Goal: Book appointment/travel/reservation

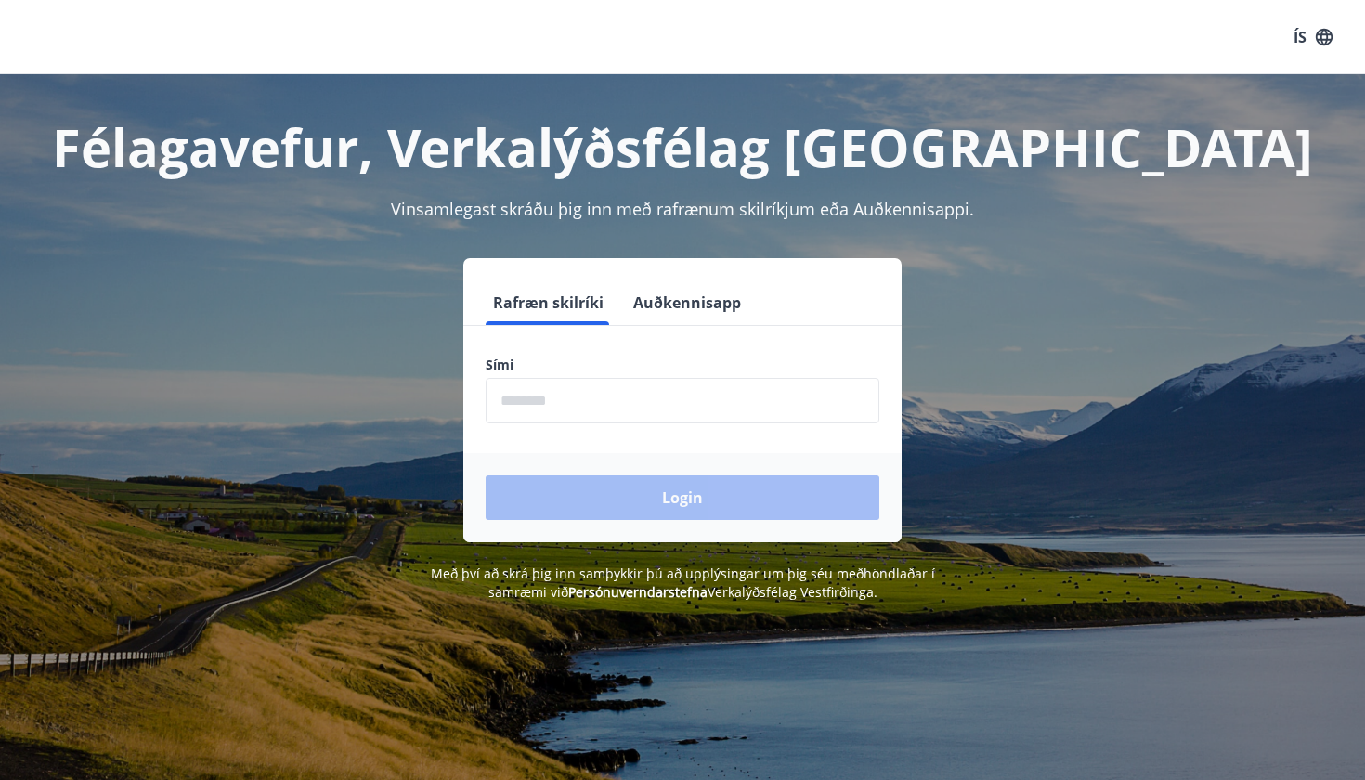
click at [719, 387] on input "phone" at bounding box center [683, 401] width 394 height 46
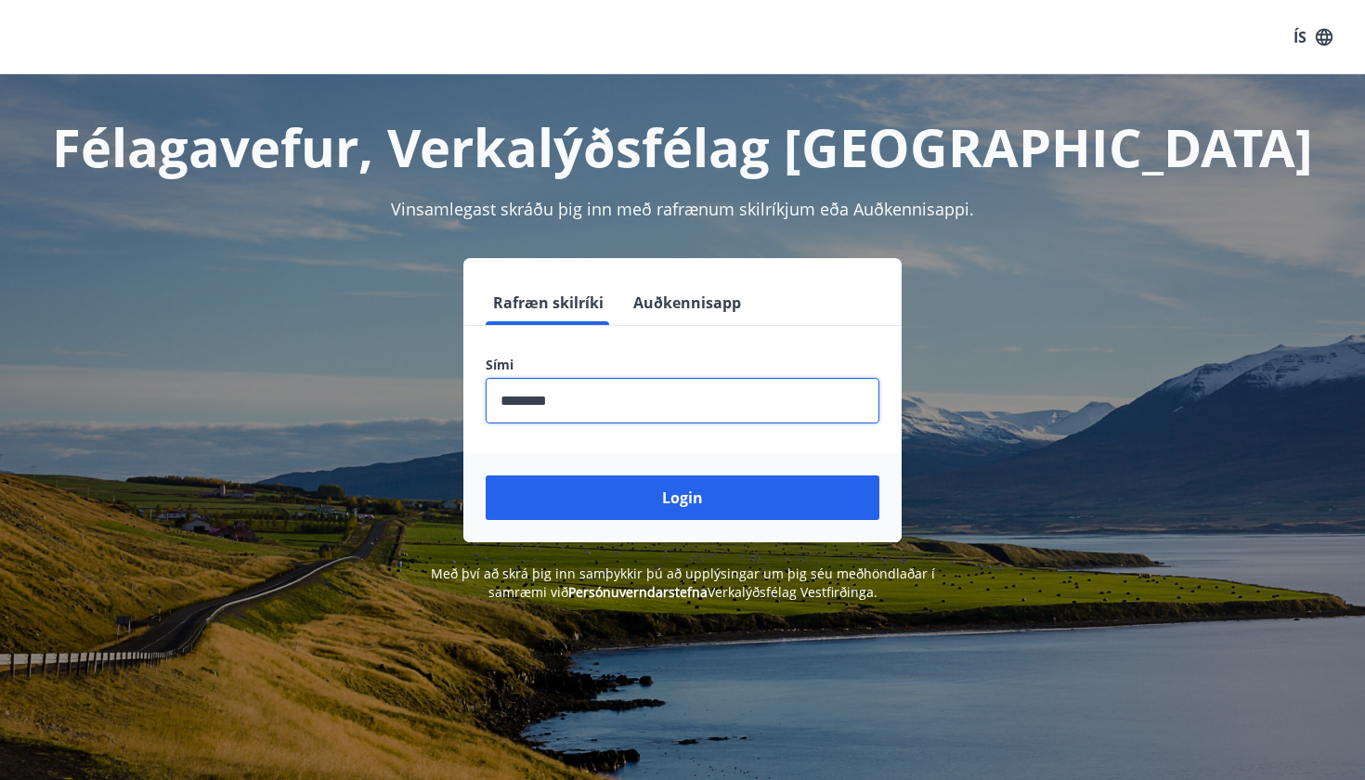
type input "********"
click at [683, 498] on button "Login" at bounding box center [683, 498] width 394 height 45
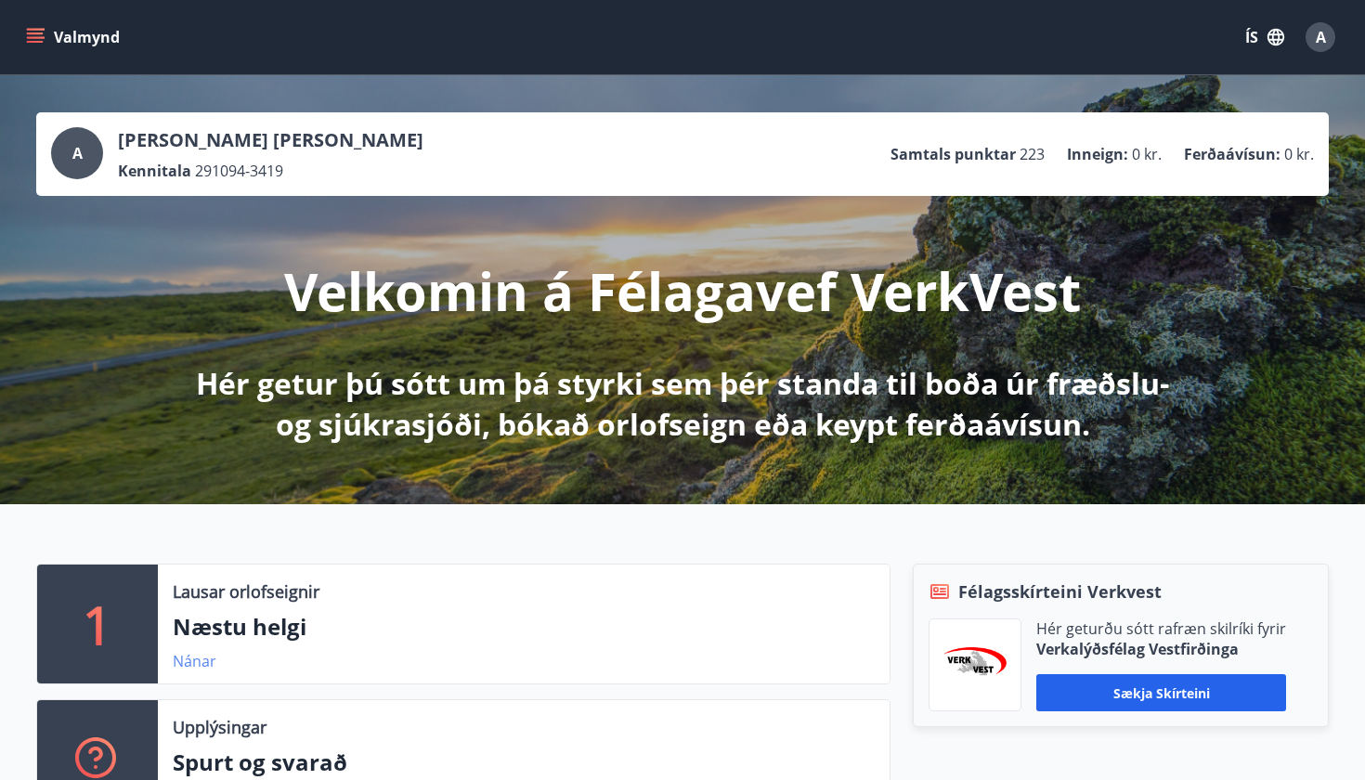
click at [181, 666] on link "Nánar" at bounding box center [195, 661] width 44 height 20
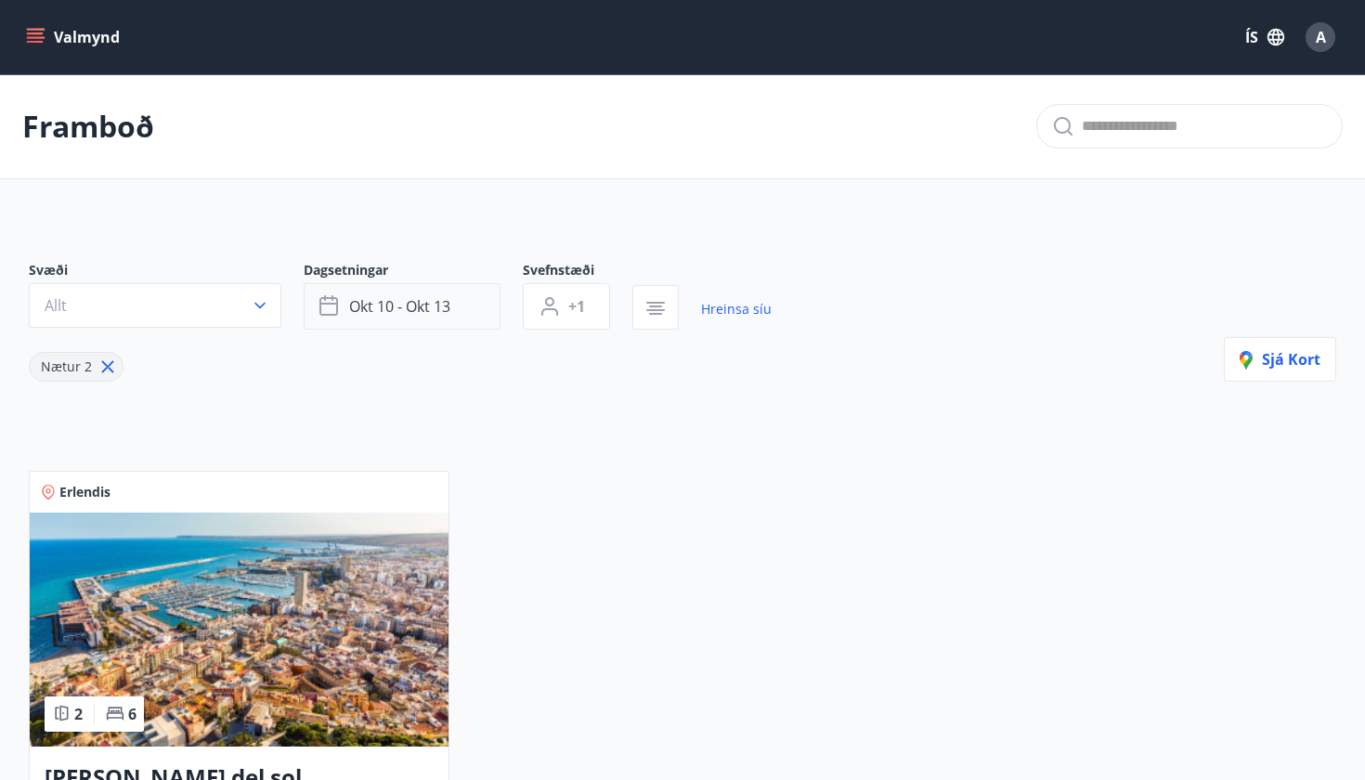
click at [463, 307] on button "okt 10 - okt 13" at bounding box center [402, 306] width 197 height 46
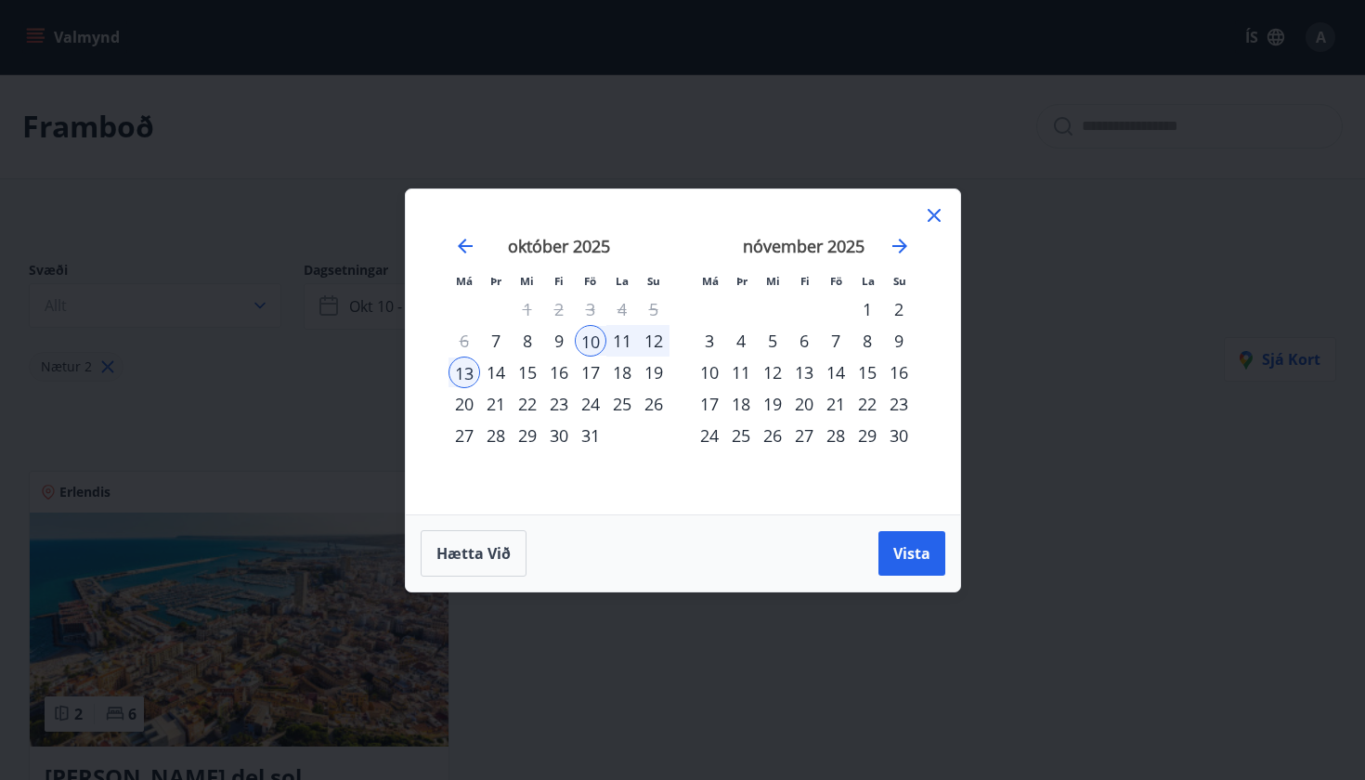
click at [594, 373] on div "17" at bounding box center [591, 373] width 32 height 32
click at [488, 407] on div "21" at bounding box center [496, 404] width 32 height 32
click at [923, 557] on span "Vista" at bounding box center [912, 553] width 37 height 20
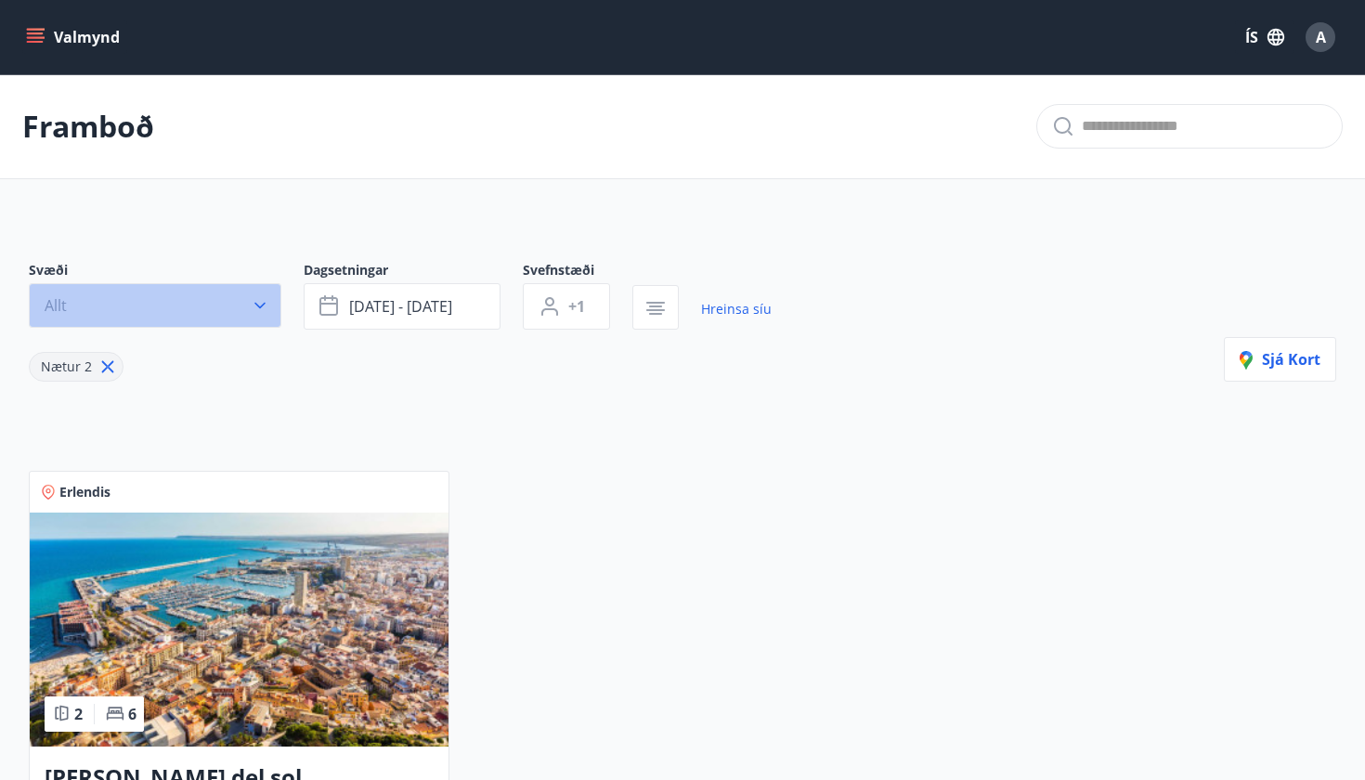
click at [163, 311] on button "Allt" at bounding box center [155, 305] width 253 height 45
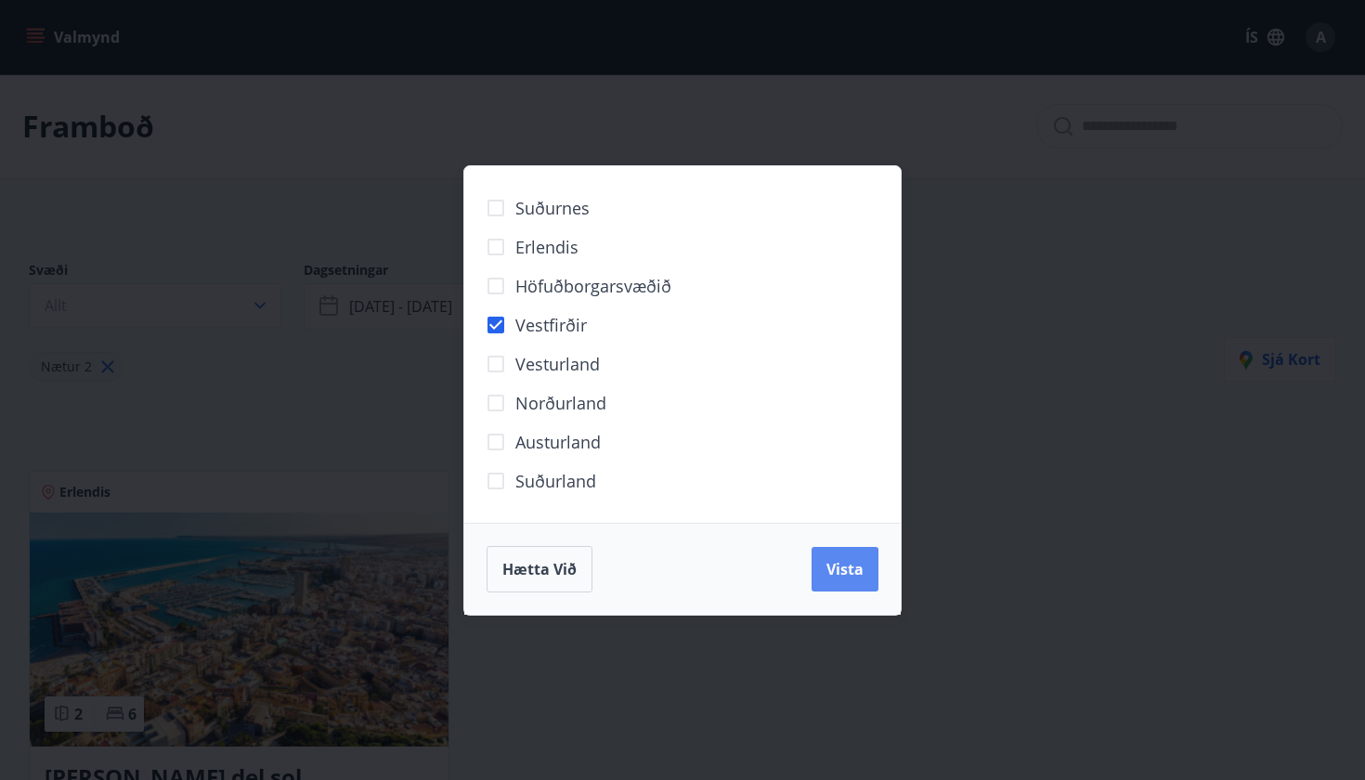
click at [837, 568] on span "Vista" at bounding box center [845, 569] width 37 height 20
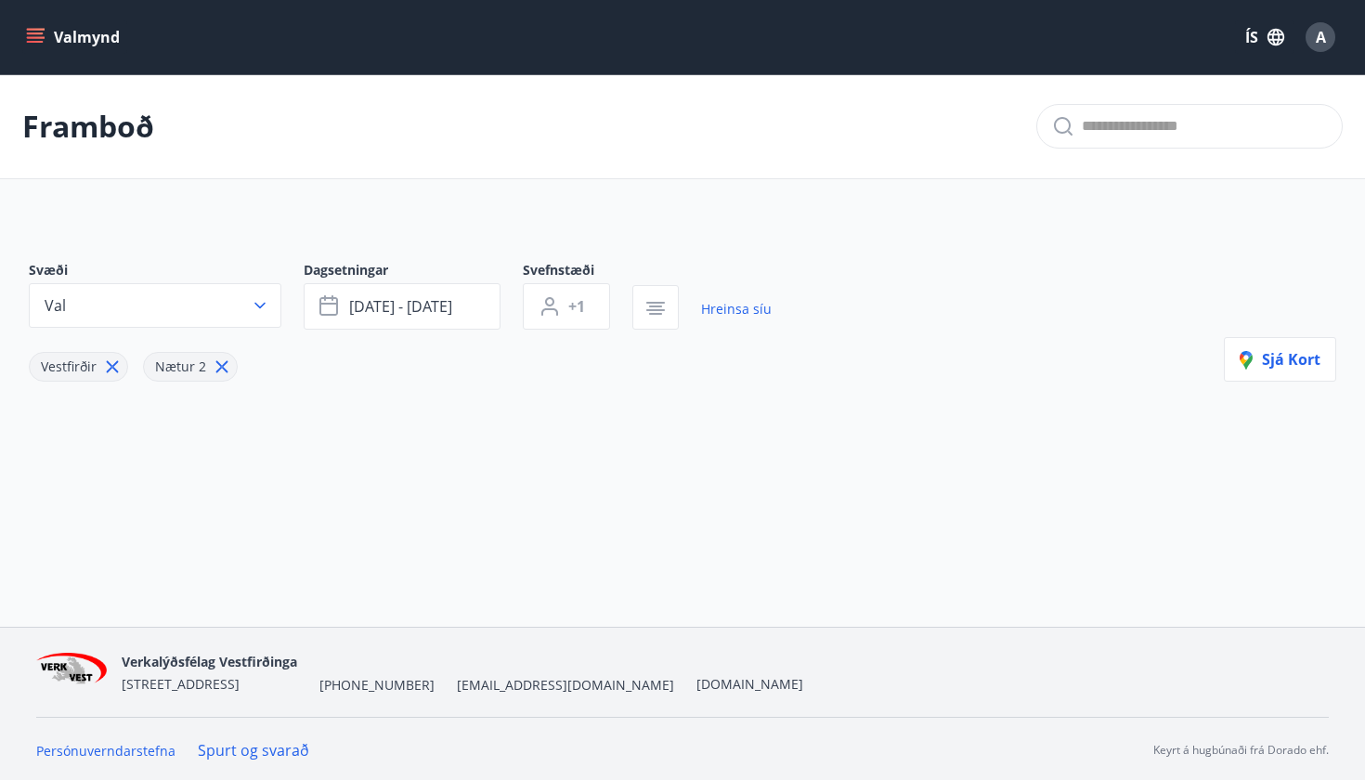
click at [212, 369] on icon at bounding box center [222, 367] width 20 height 20
click at [107, 368] on icon at bounding box center [112, 367] width 20 height 20
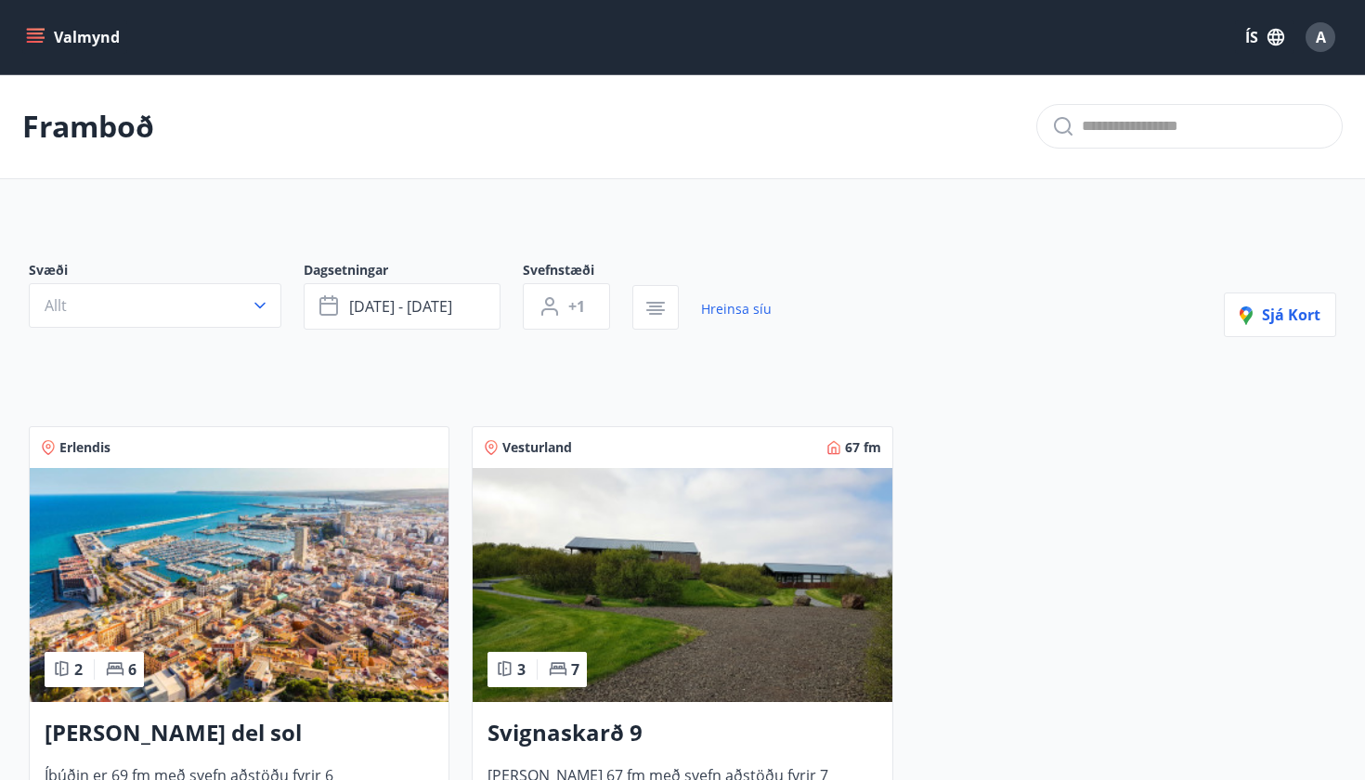
click at [33, 37] on icon "menu" at bounding box center [37, 37] width 20 height 2
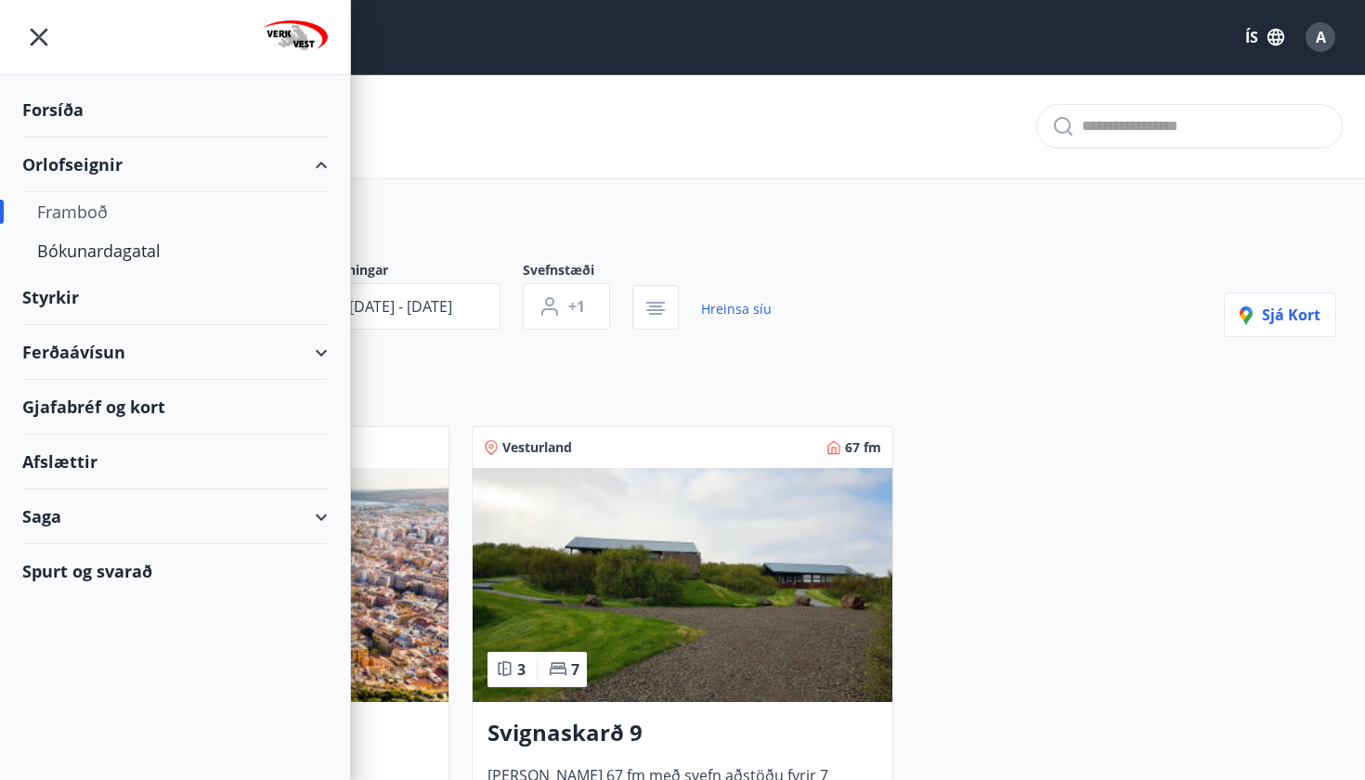
click at [320, 163] on div "Orlofseignir" at bounding box center [175, 164] width 306 height 55
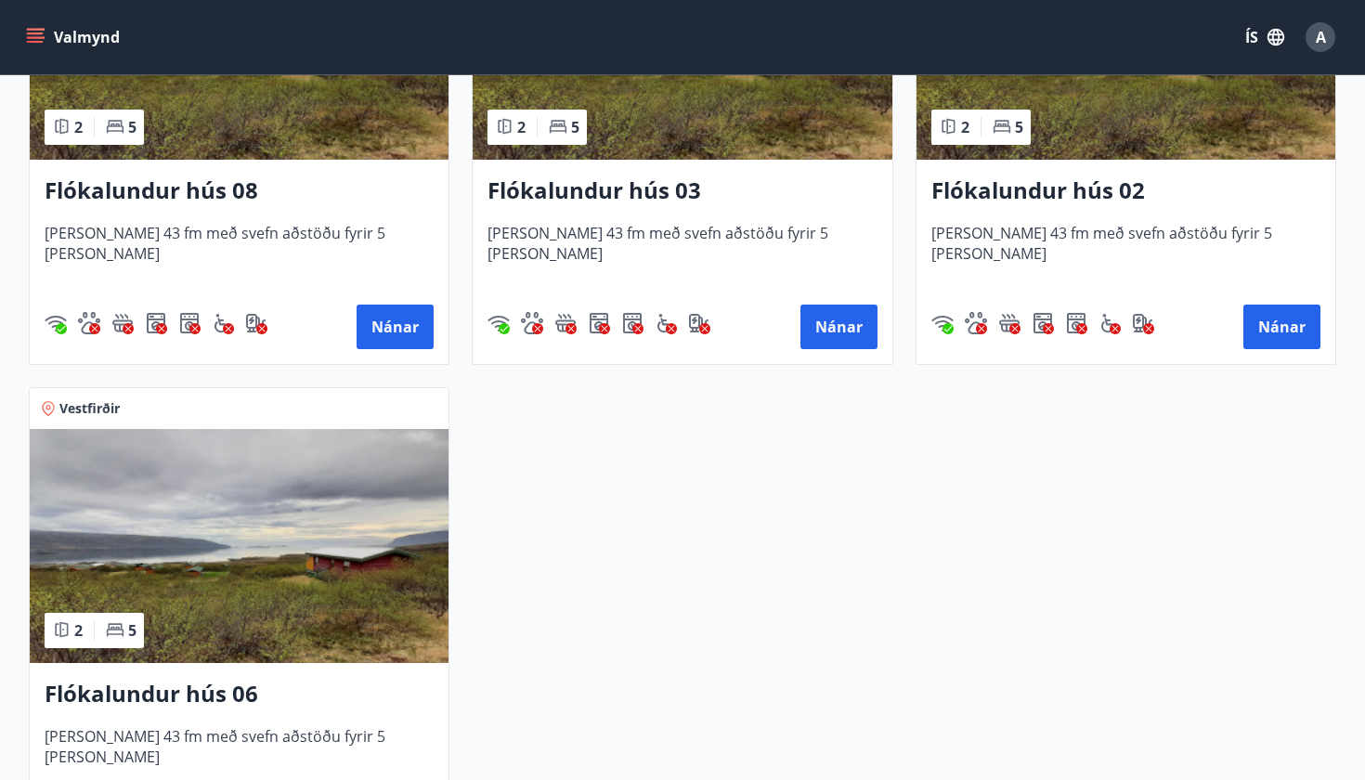
scroll to position [3072, 0]
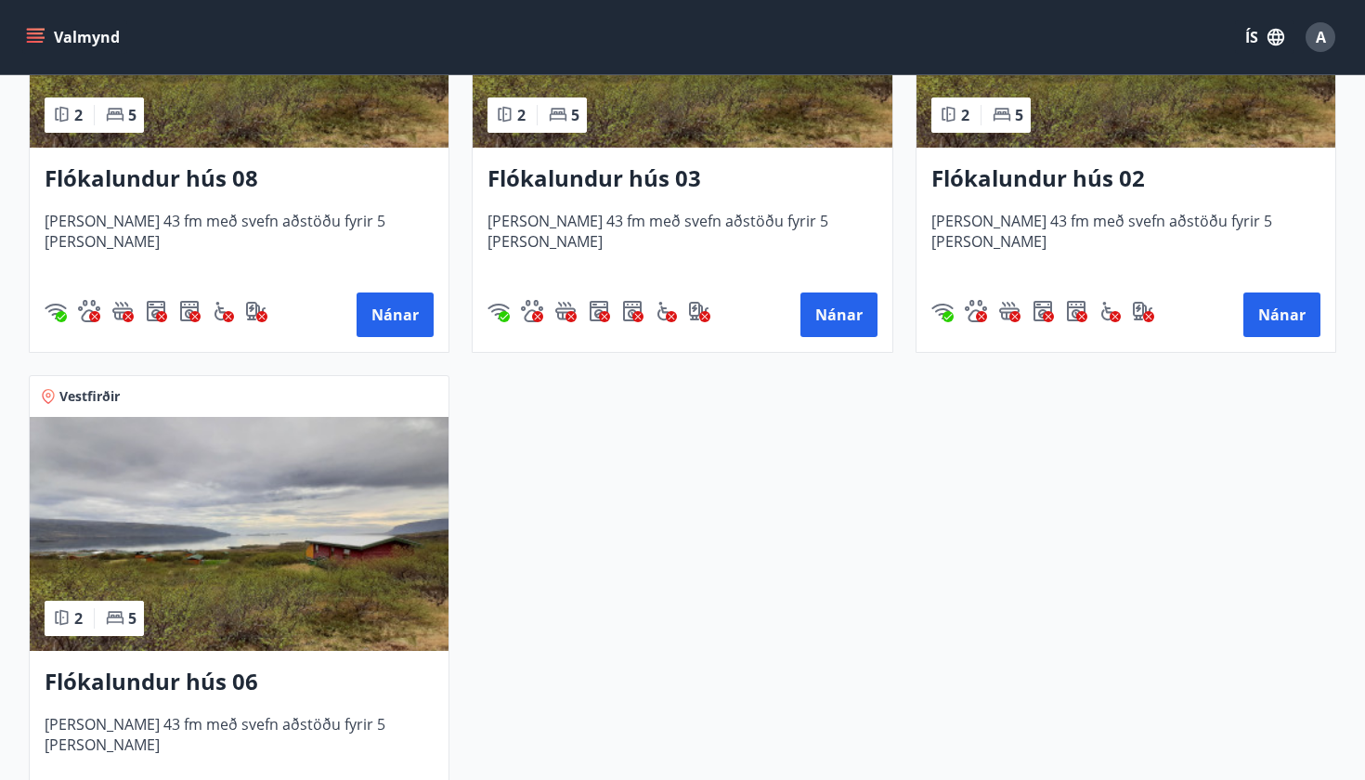
click at [219, 547] on img at bounding box center [239, 534] width 419 height 234
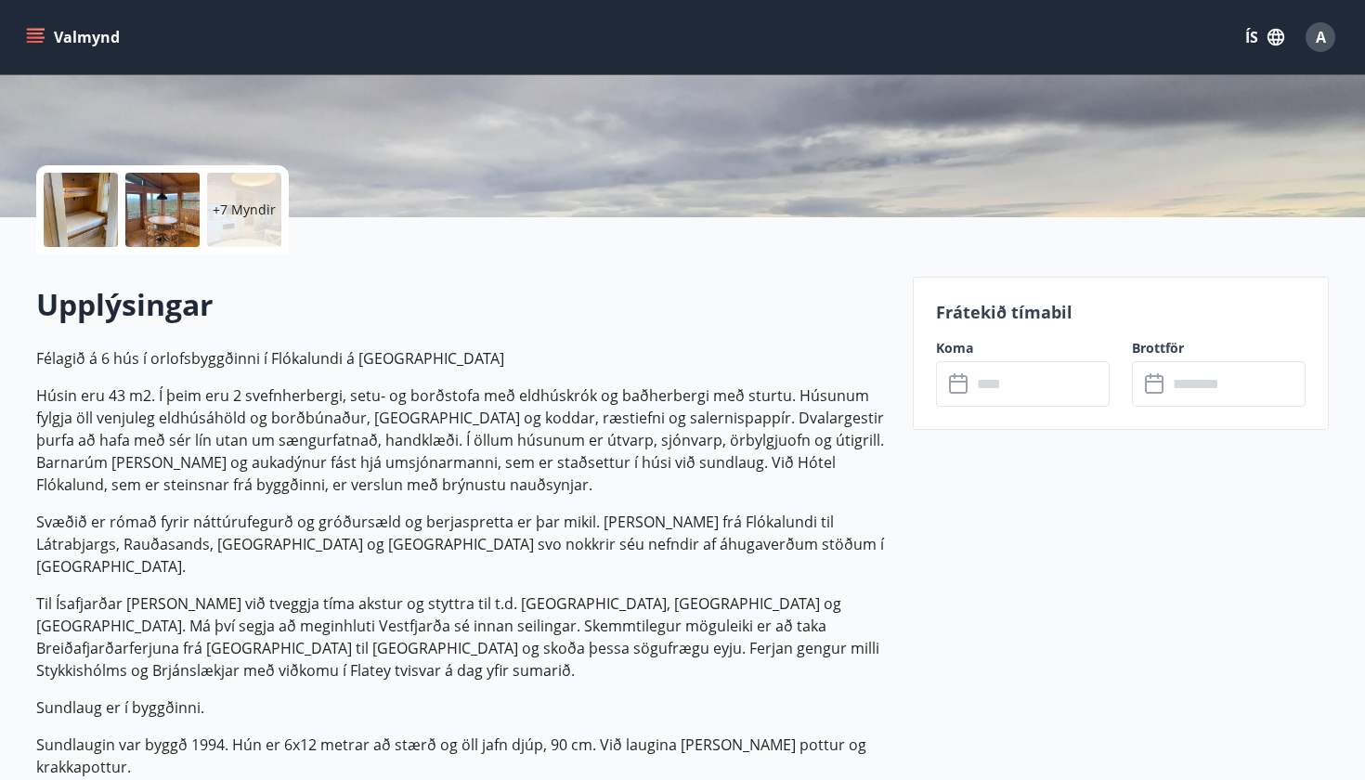
scroll to position [403, 0]
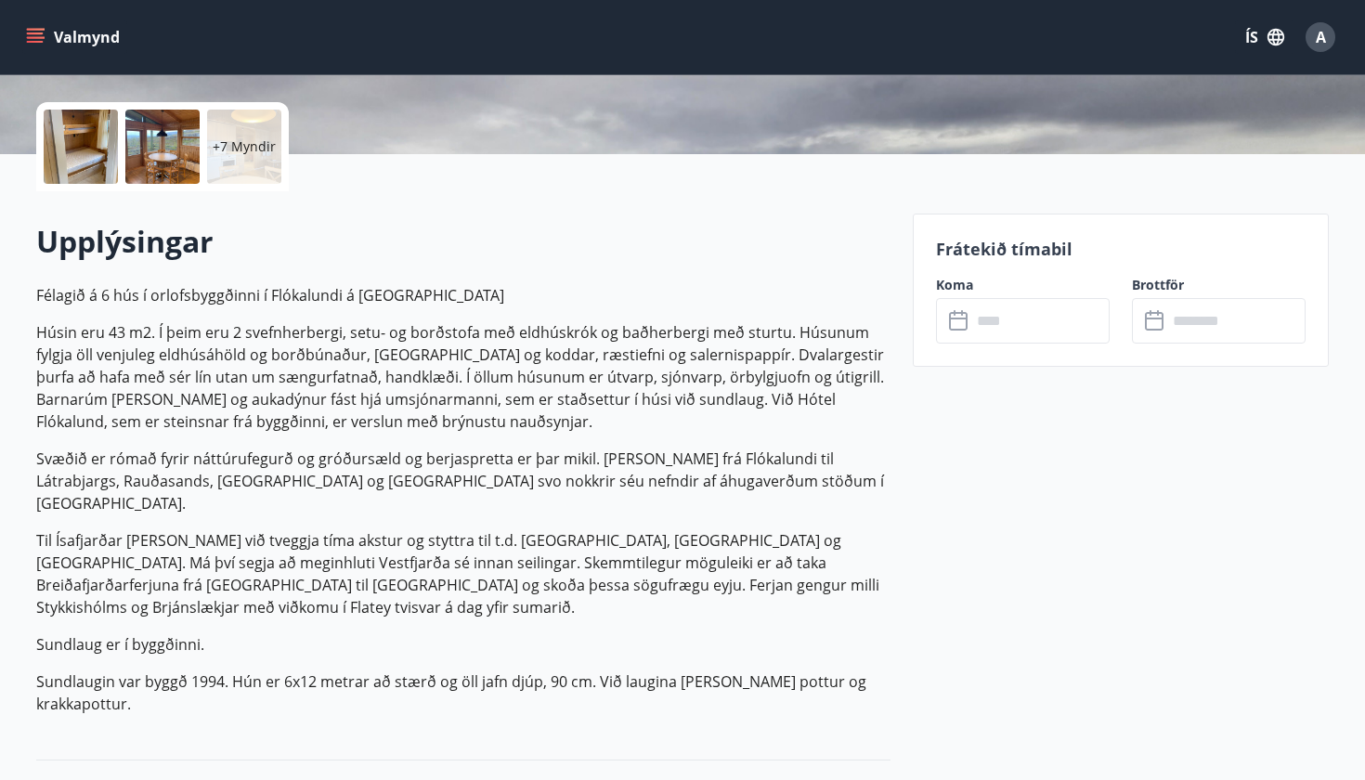
click at [1013, 328] on input "text" at bounding box center [1041, 321] width 138 height 46
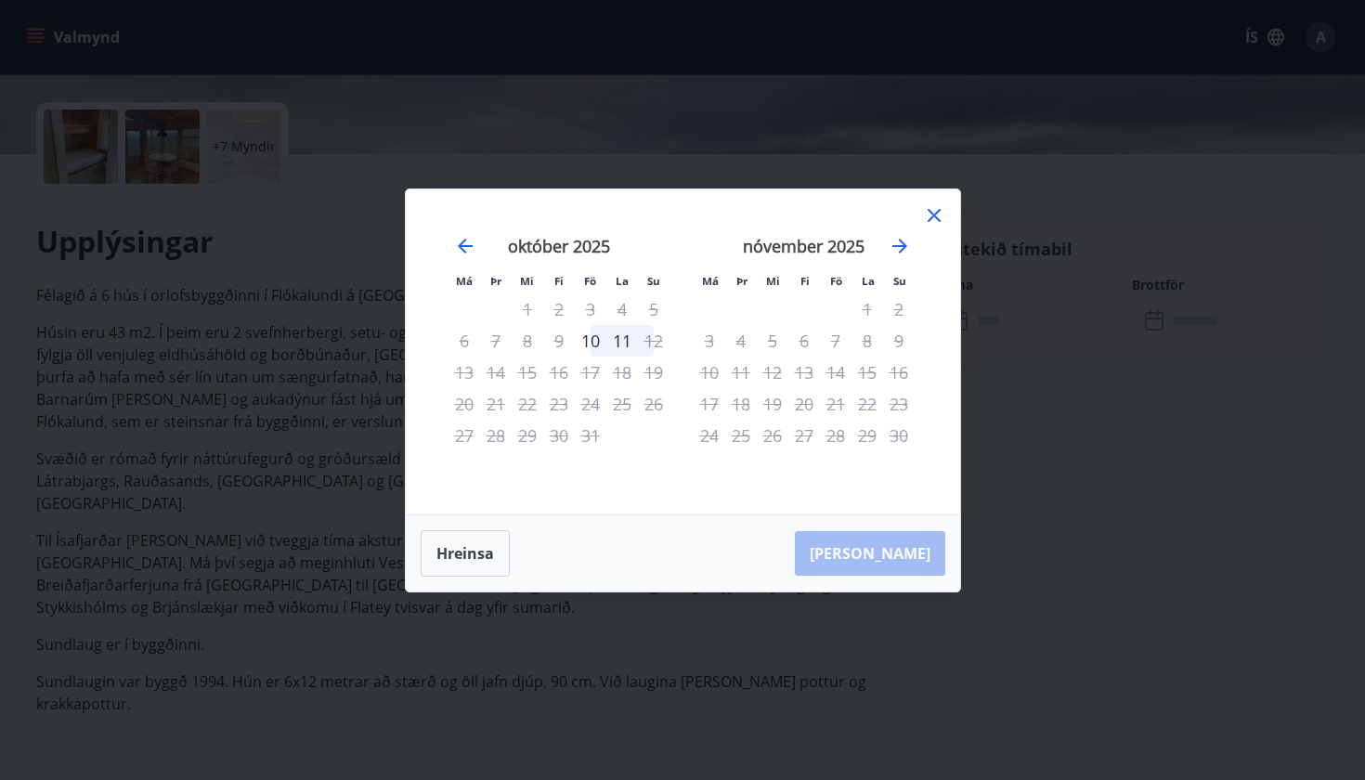
click at [933, 214] on icon at bounding box center [934, 215] width 13 height 13
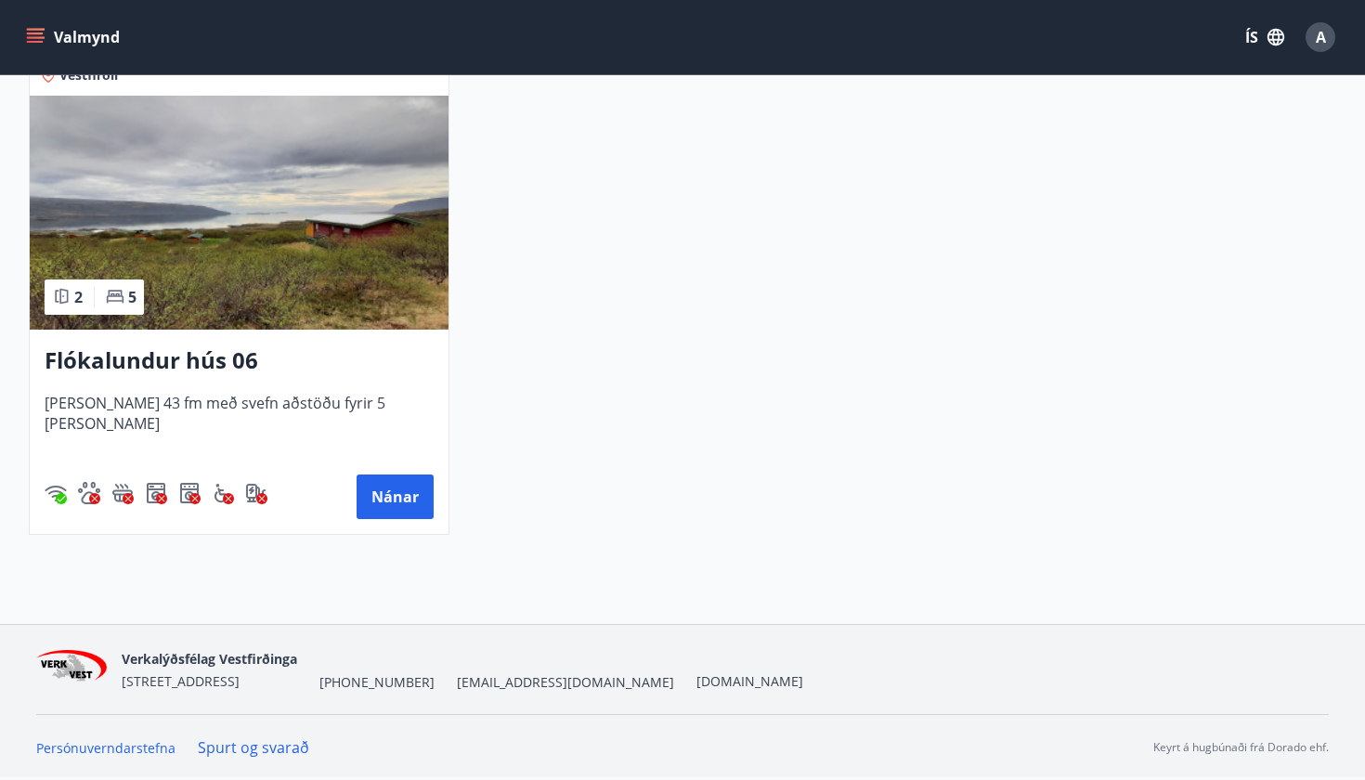
click at [255, 316] on img at bounding box center [239, 213] width 419 height 234
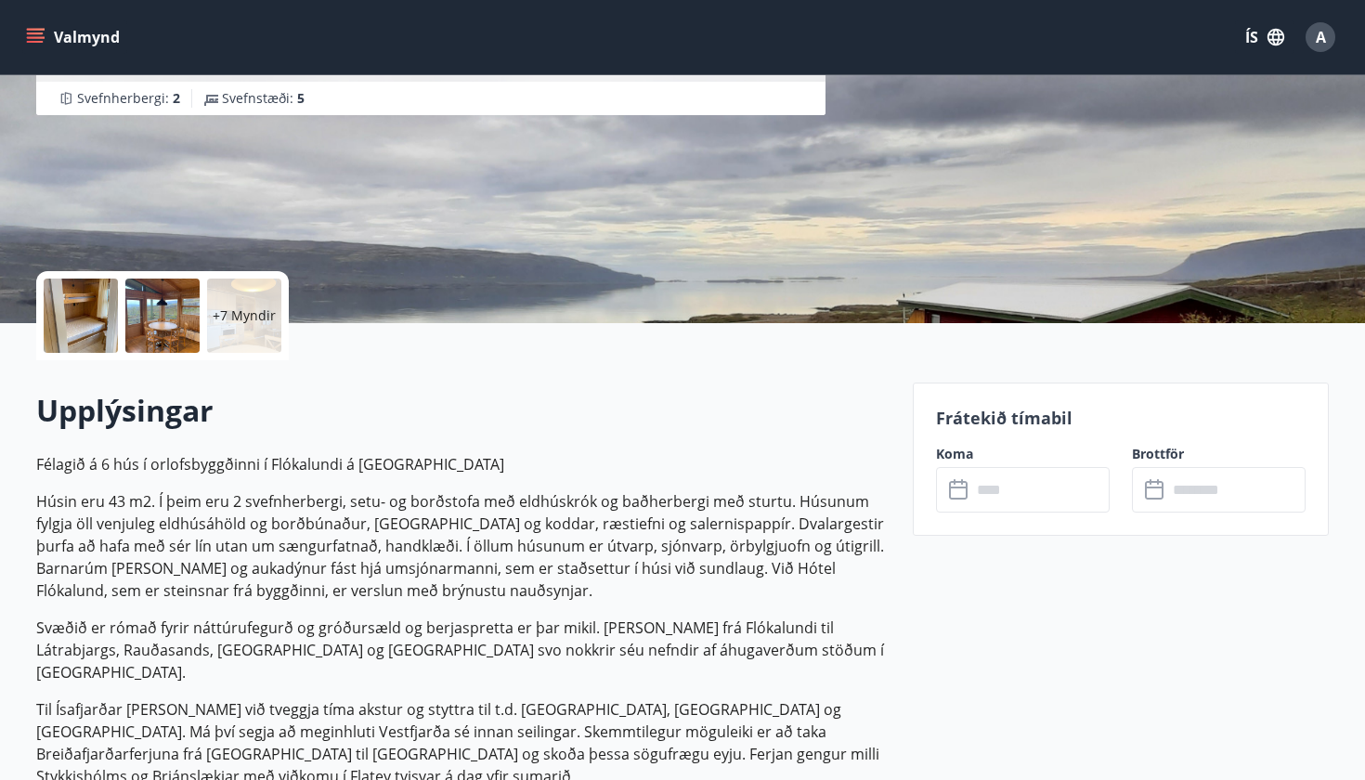
scroll to position [225, 0]
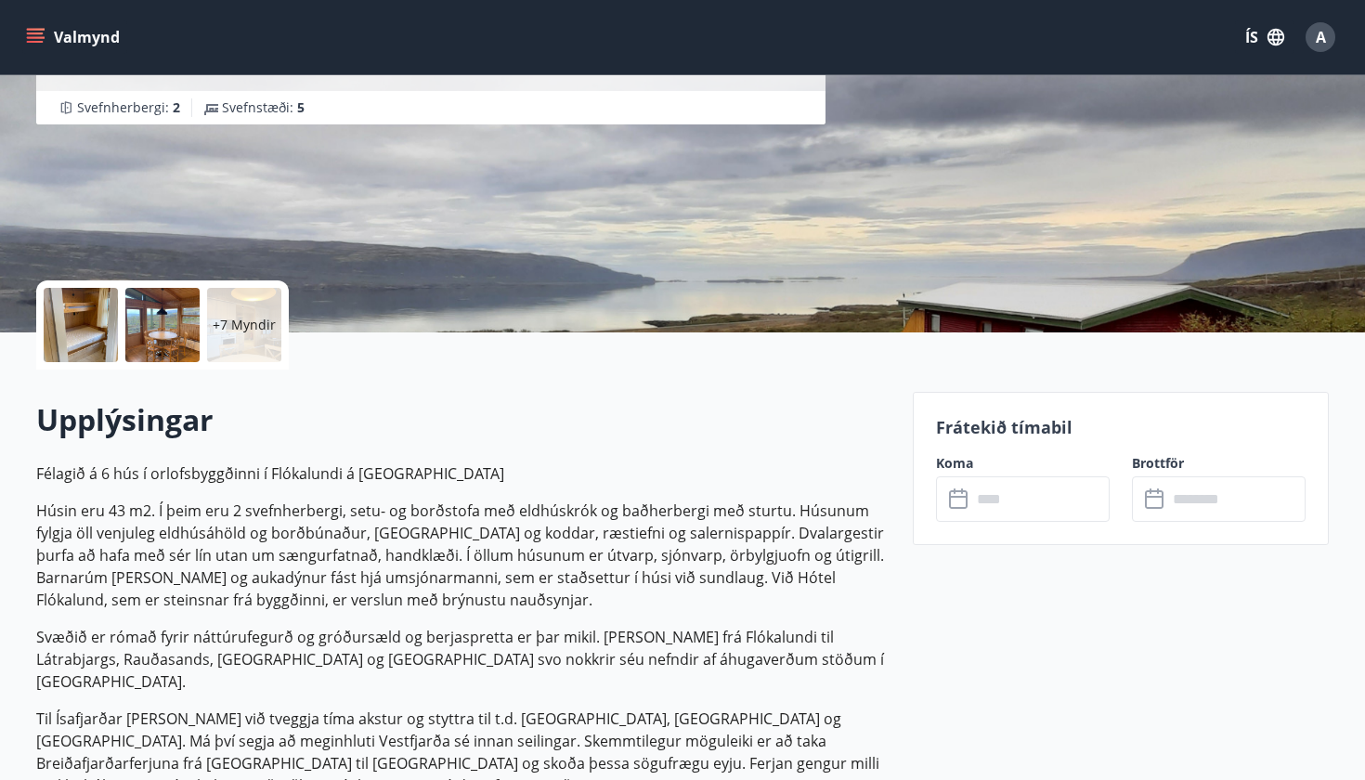
click at [1015, 514] on input "text" at bounding box center [1041, 500] width 138 height 46
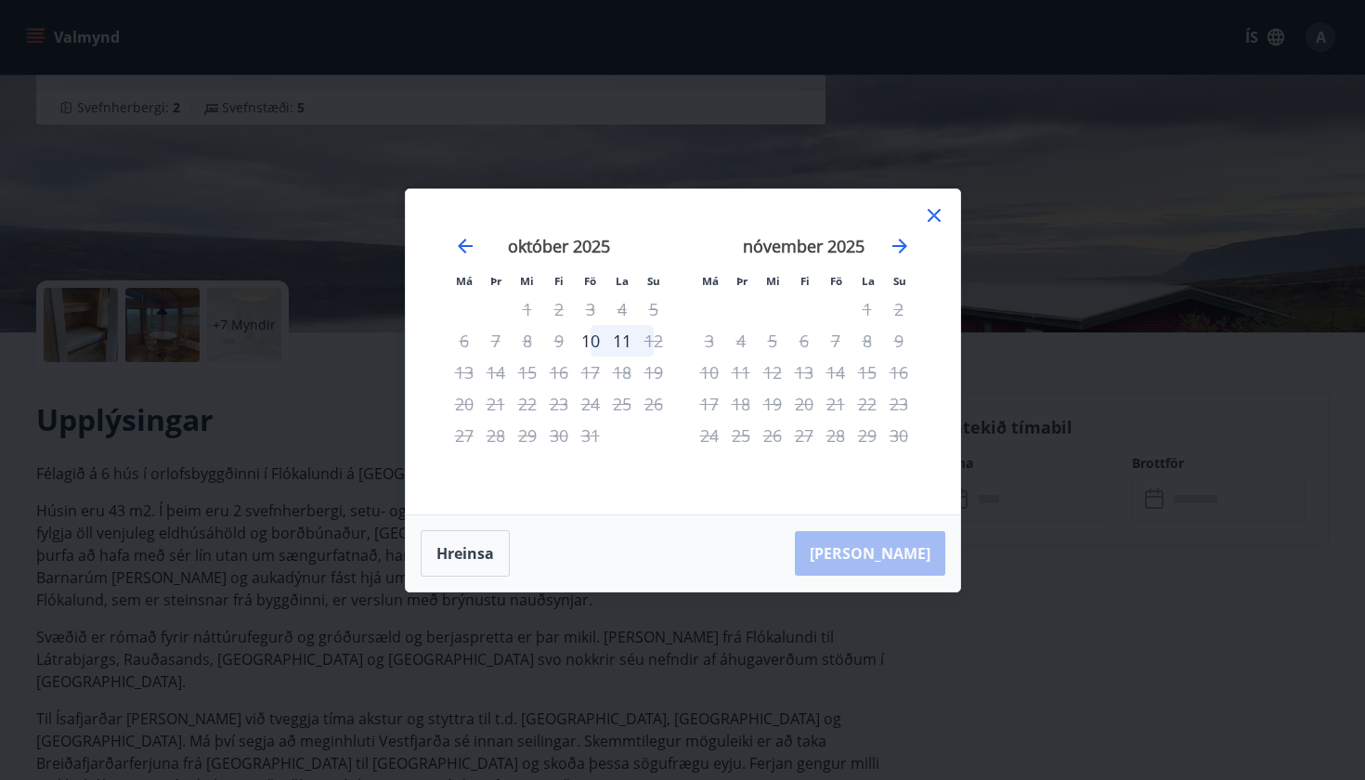
click at [931, 206] on icon at bounding box center [934, 215] width 22 height 22
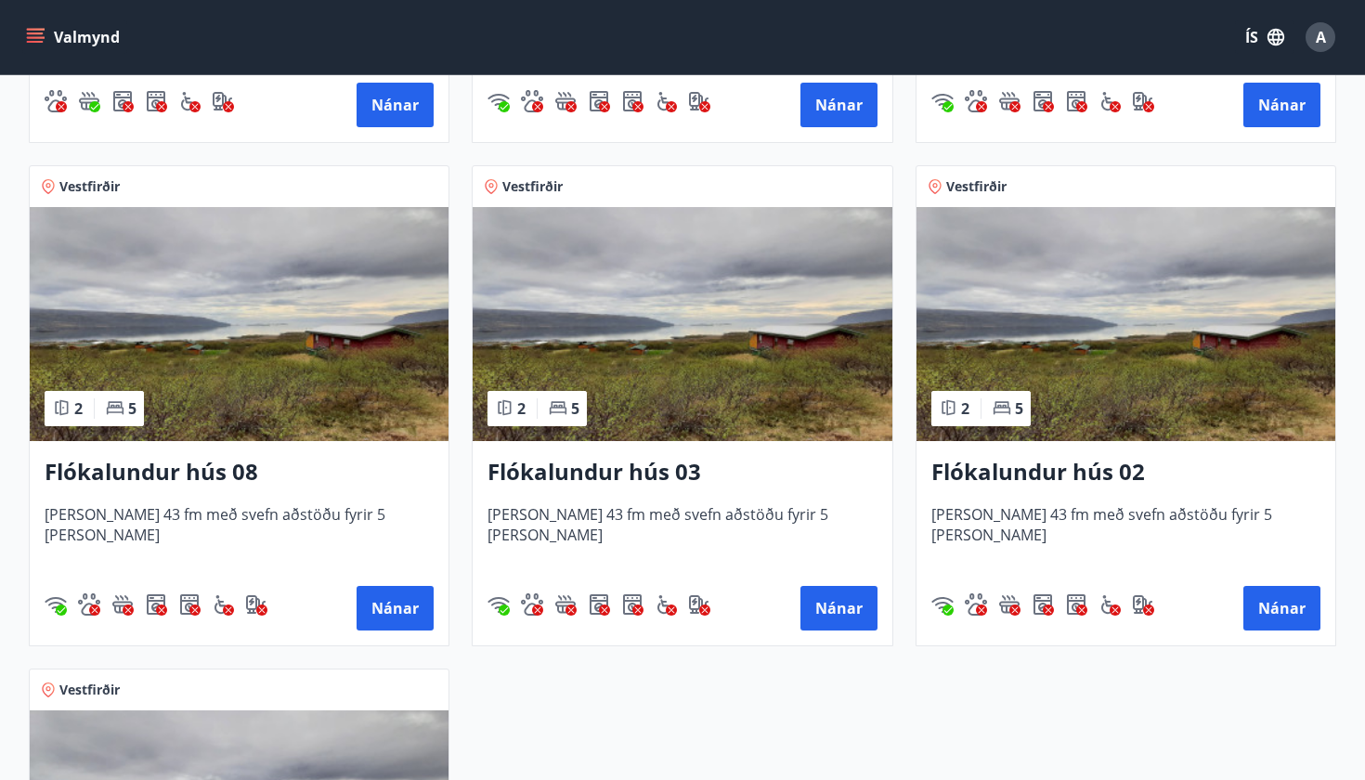
click at [1007, 332] on img at bounding box center [1126, 324] width 419 height 234
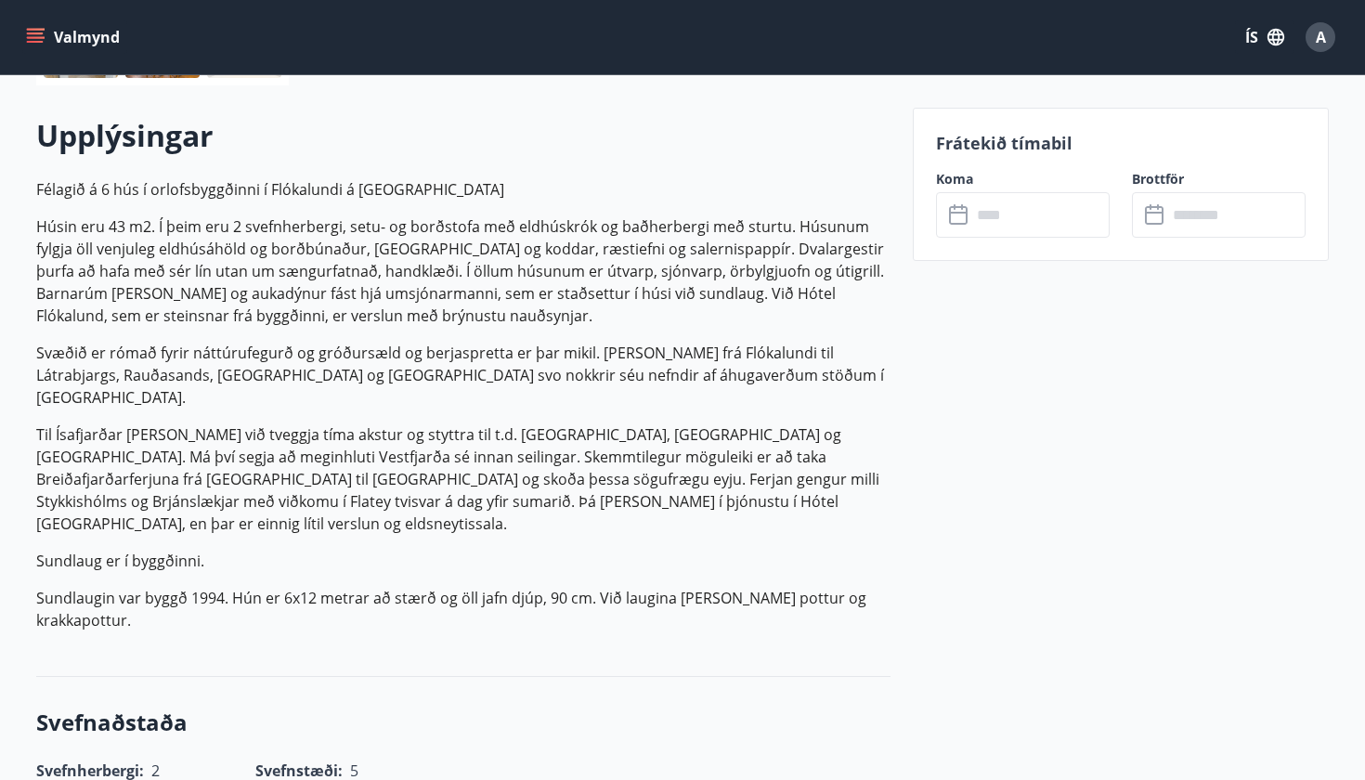
scroll to position [507, 0]
click at [1015, 227] on input "text" at bounding box center [1041, 217] width 138 height 46
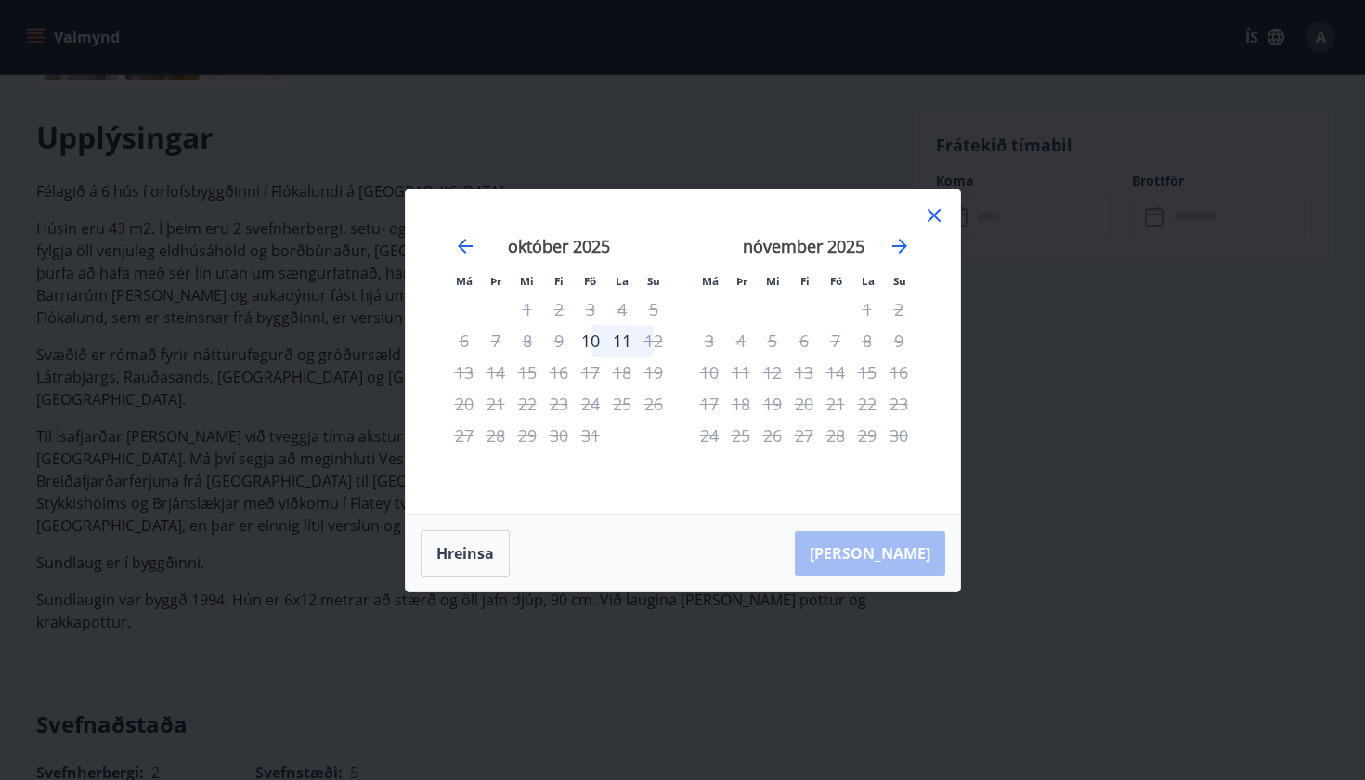
click at [938, 218] on icon at bounding box center [934, 215] width 13 height 13
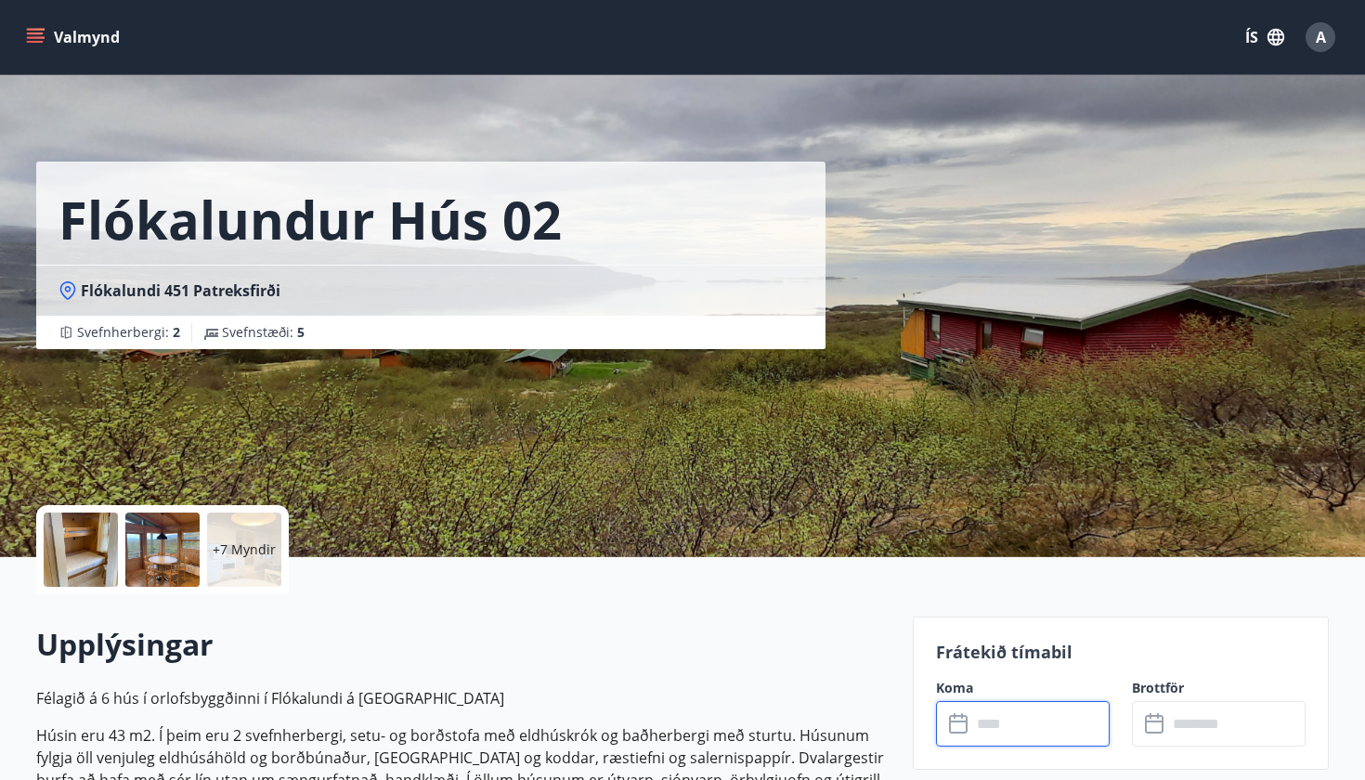
scroll to position [0, 0]
click at [42, 38] on icon "menu" at bounding box center [37, 37] width 20 height 2
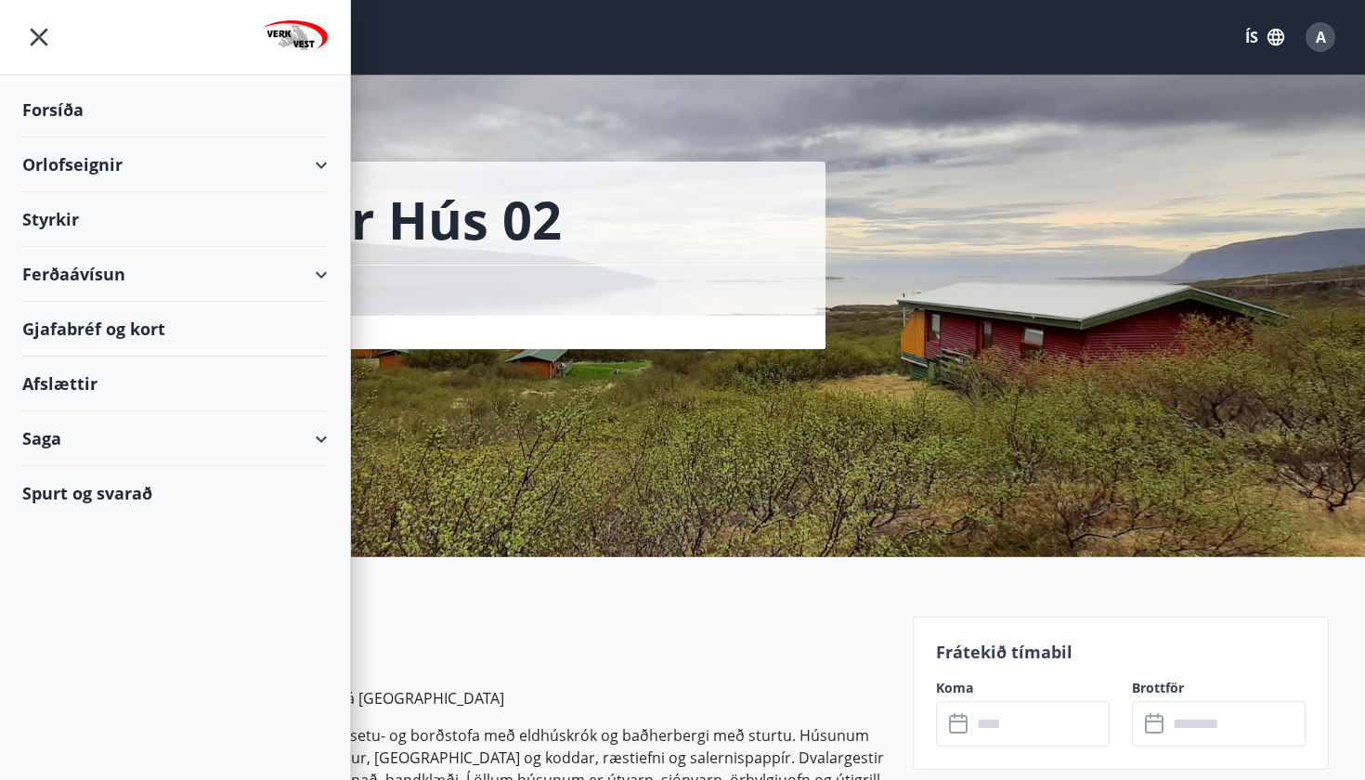
click at [86, 169] on div "Orlofseignir" at bounding box center [175, 164] width 306 height 55
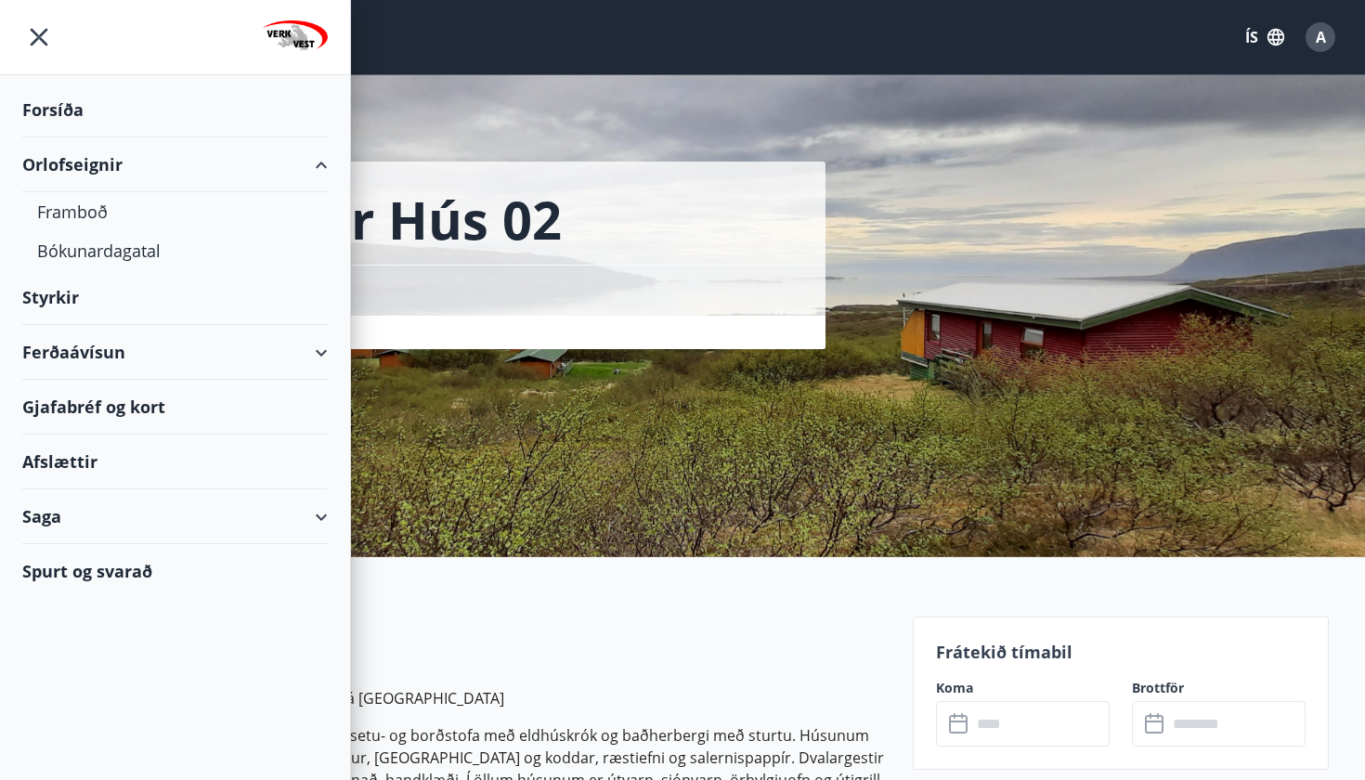
click at [86, 169] on div "Orlofseignir" at bounding box center [175, 164] width 306 height 55
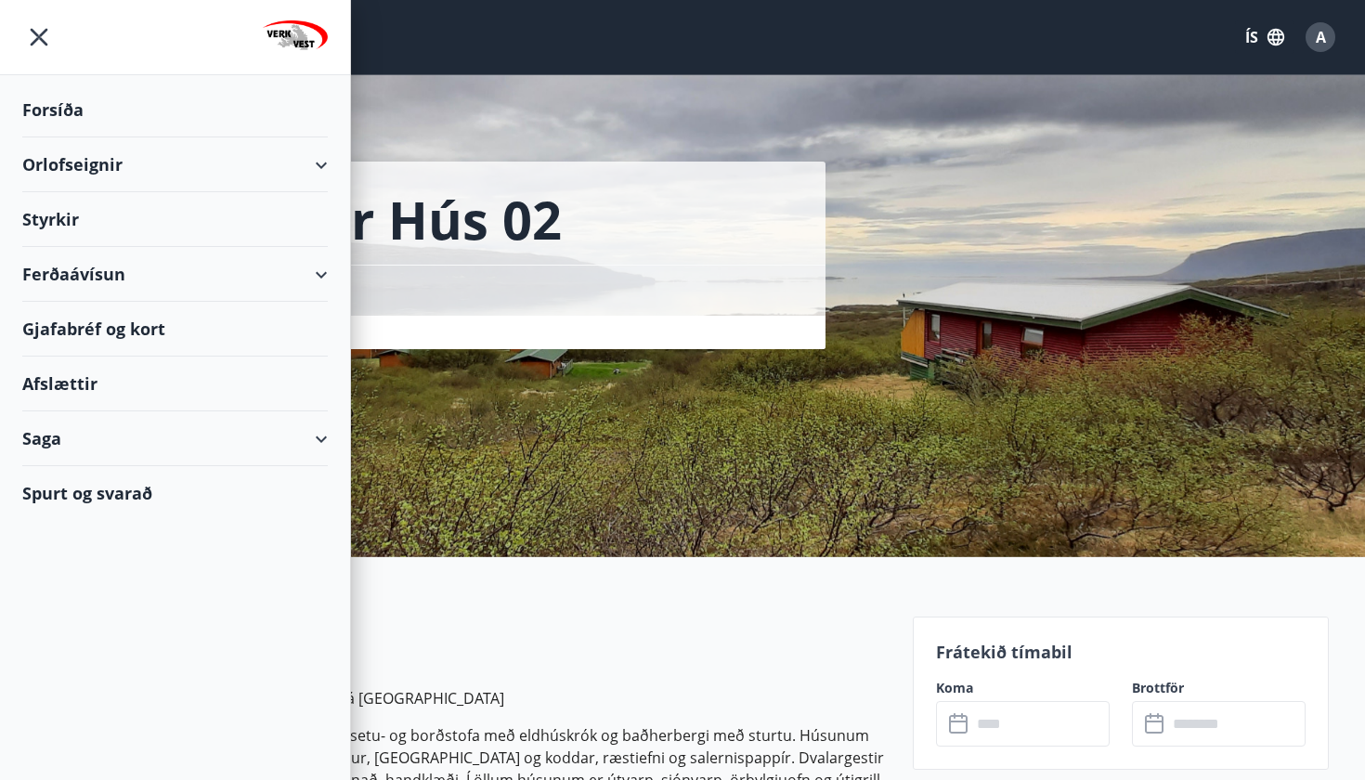
click at [86, 169] on div "Orlofseignir" at bounding box center [175, 164] width 306 height 55
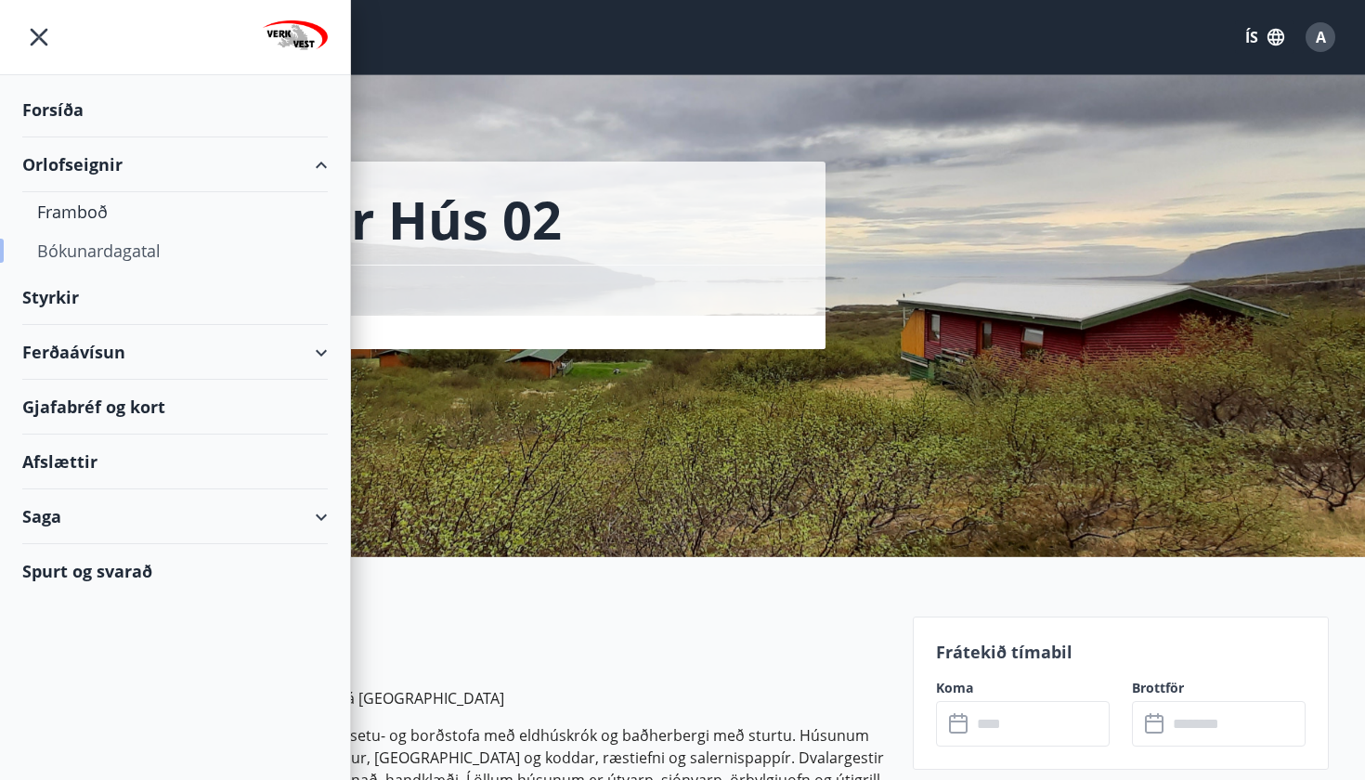
click at [86, 255] on div "Bókunardagatal" at bounding box center [175, 250] width 276 height 39
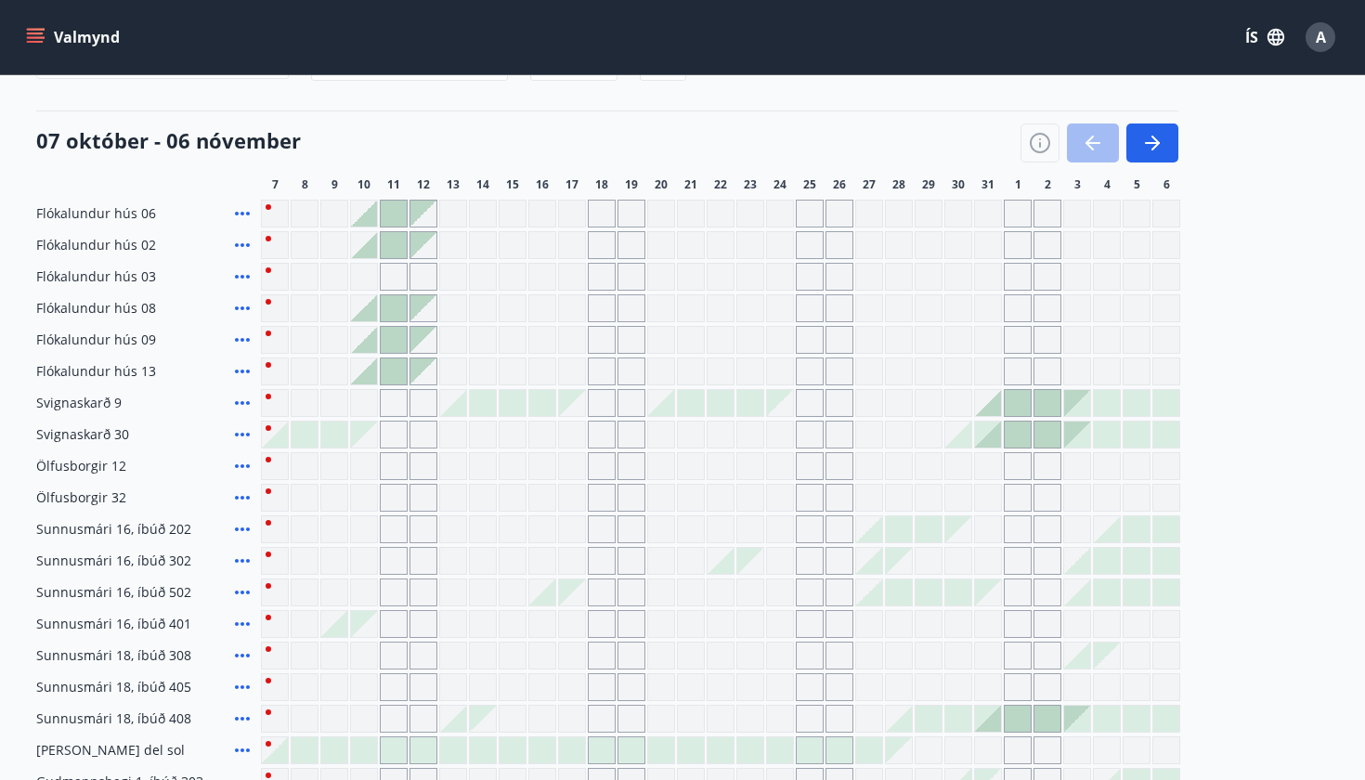
scroll to position [204, 0]
click at [606, 404] on div "Gráir dagar eru ekki bókanlegir" at bounding box center [602, 403] width 28 height 28
click at [606, 413] on div "Gráir dagar eru ekki bókanlegir" at bounding box center [602, 403] width 28 height 28
drag, startPoint x: 521, startPoint y: 358, endPoint x: 401, endPoint y: 356, distance: 119.8
click at [508, 358] on div "Flókalundur hús 06 Flókalundur hús 02 Flókalundur hús 03 Flókalundur hús 08 Fló…" at bounding box center [682, 498] width 1293 height 596
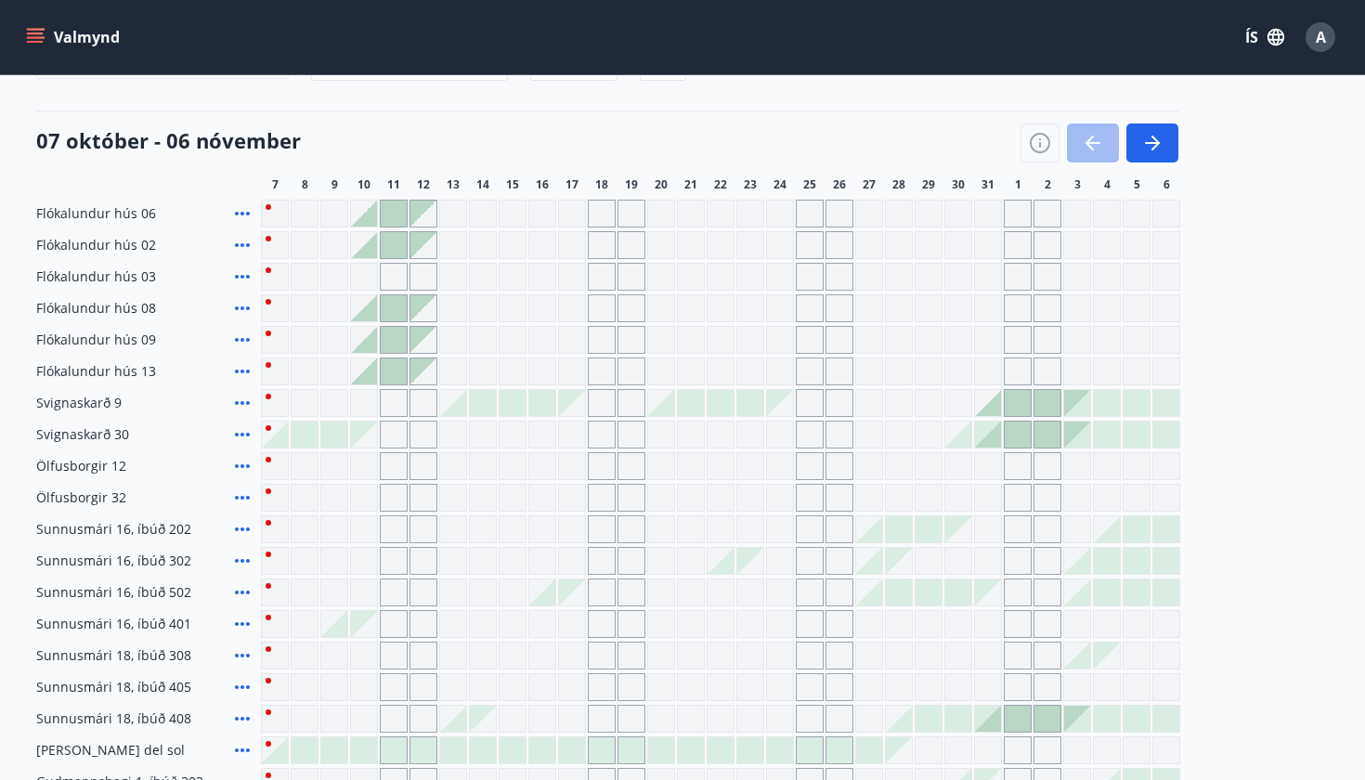
click at [324, 443] on div at bounding box center [334, 435] width 26 height 26
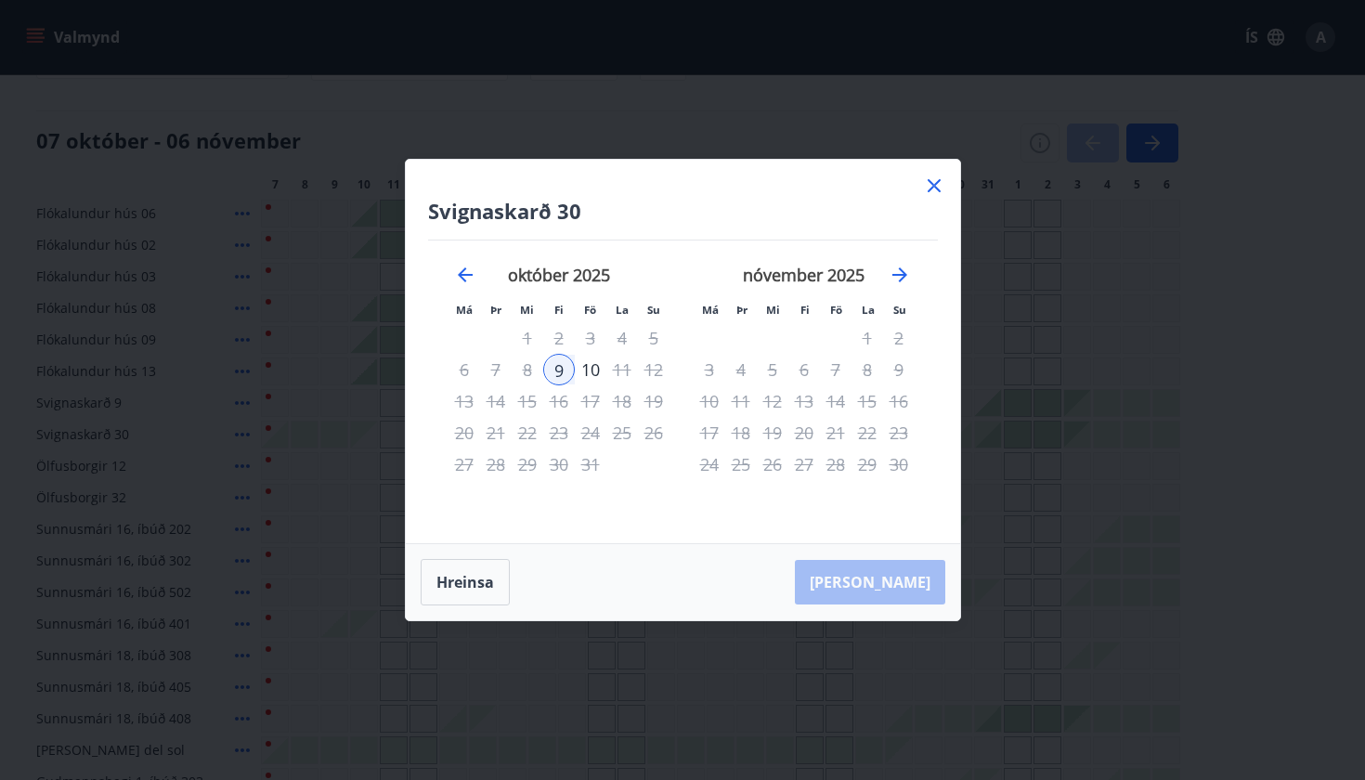
click at [940, 176] on icon at bounding box center [934, 186] width 22 height 22
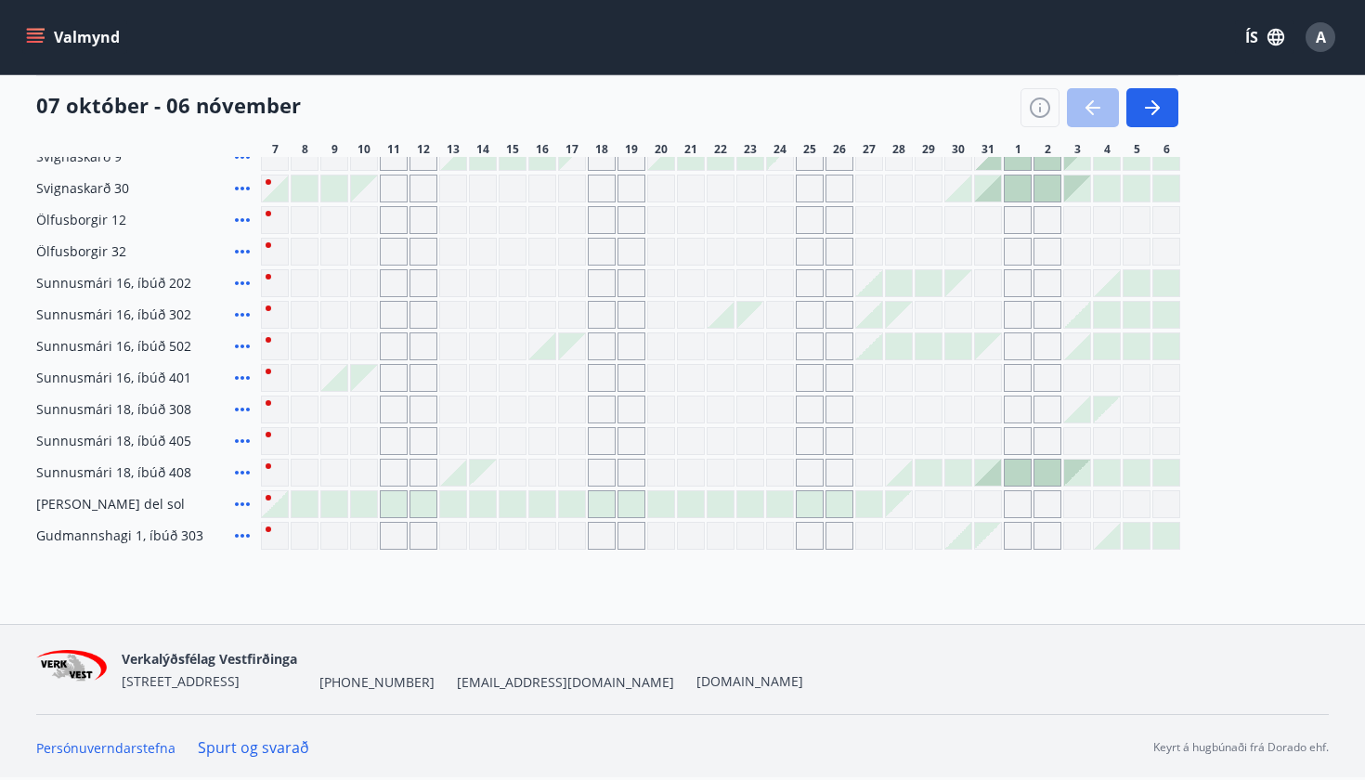
scroll to position [451, 0]
click at [832, 511] on div at bounding box center [840, 504] width 26 height 26
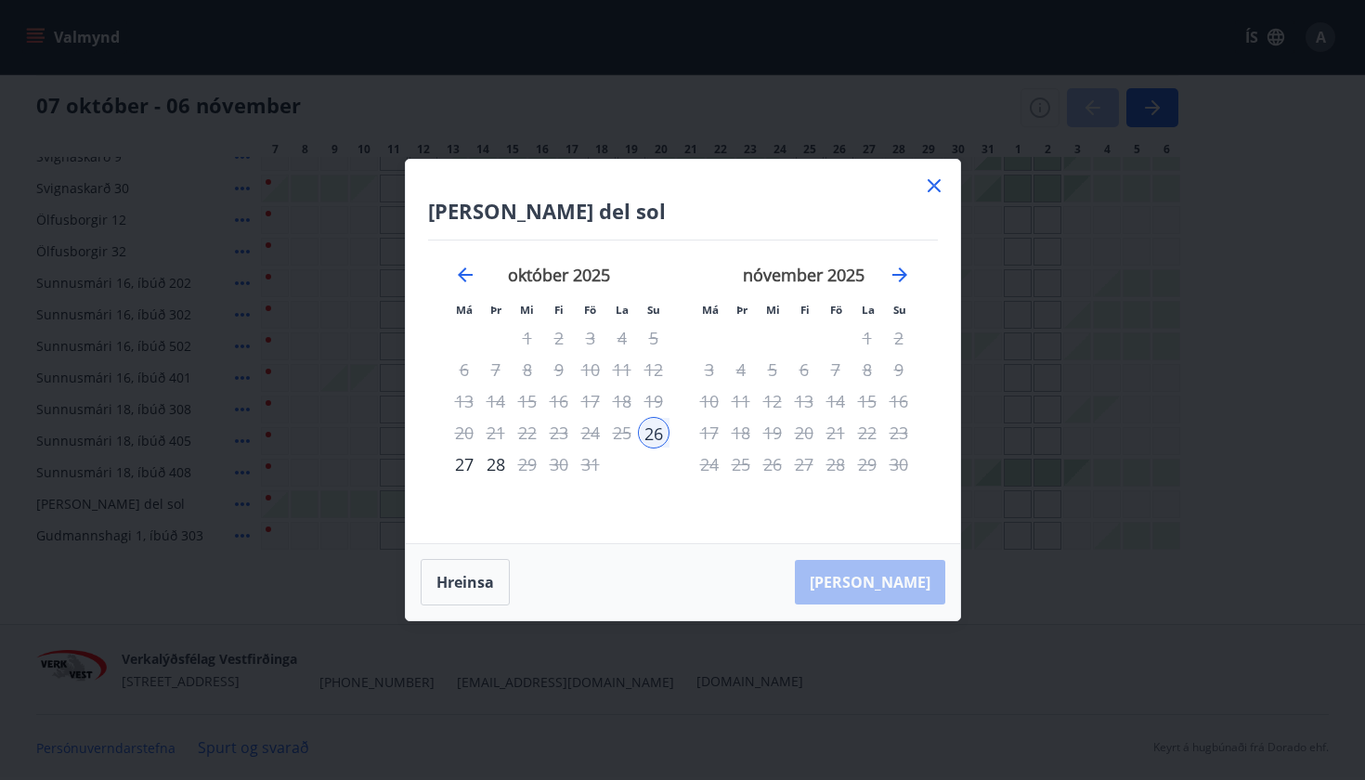
click at [931, 186] on icon at bounding box center [934, 186] width 22 height 22
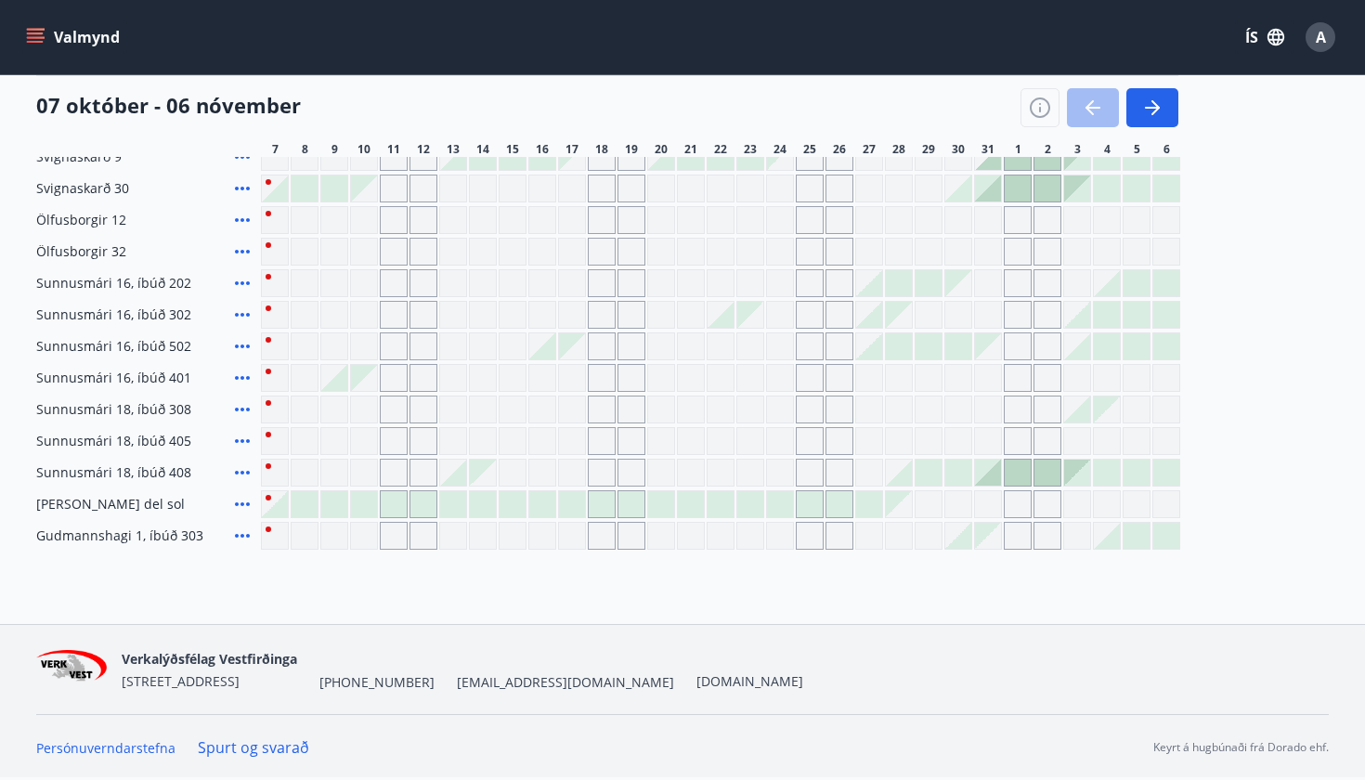
click at [1022, 473] on div at bounding box center [1018, 473] width 26 height 26
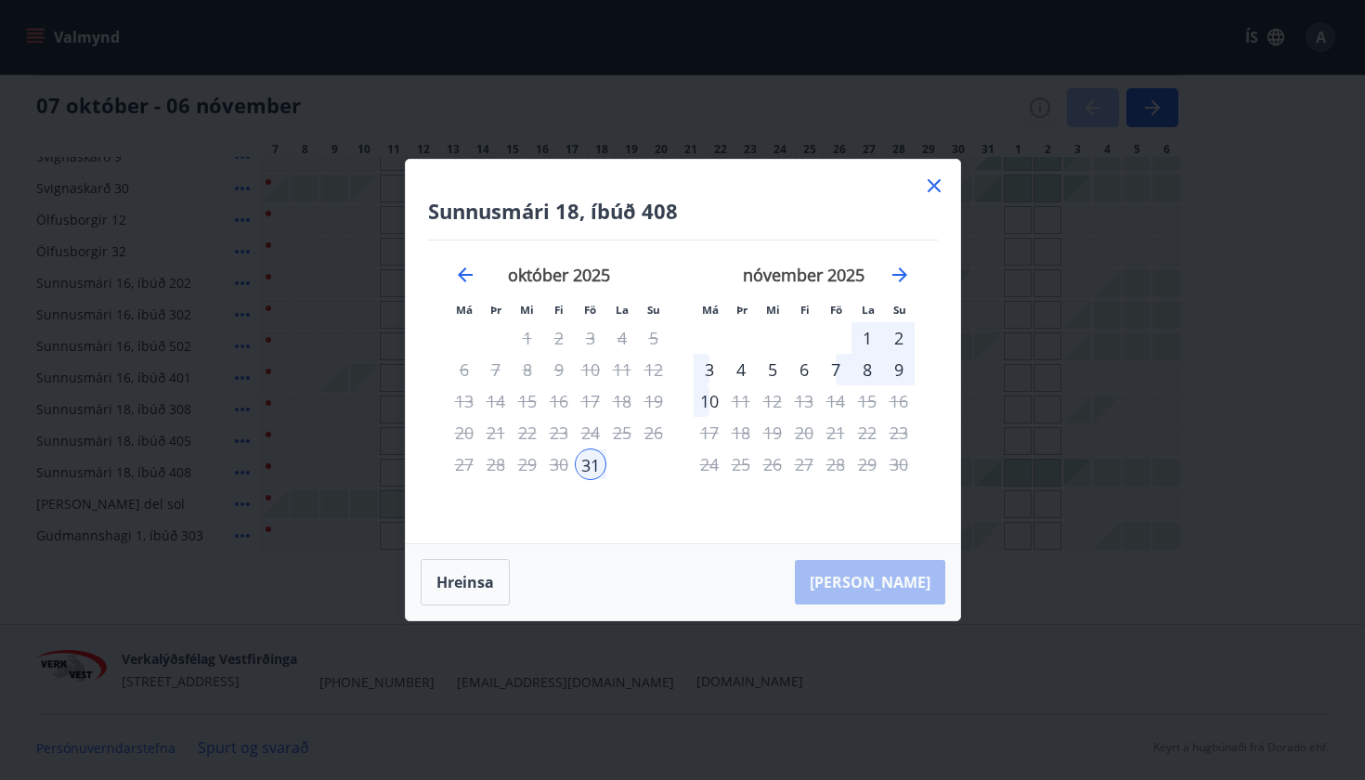
click at [930, 186] on icon at bounding box center [934, 186] width 22 height 22
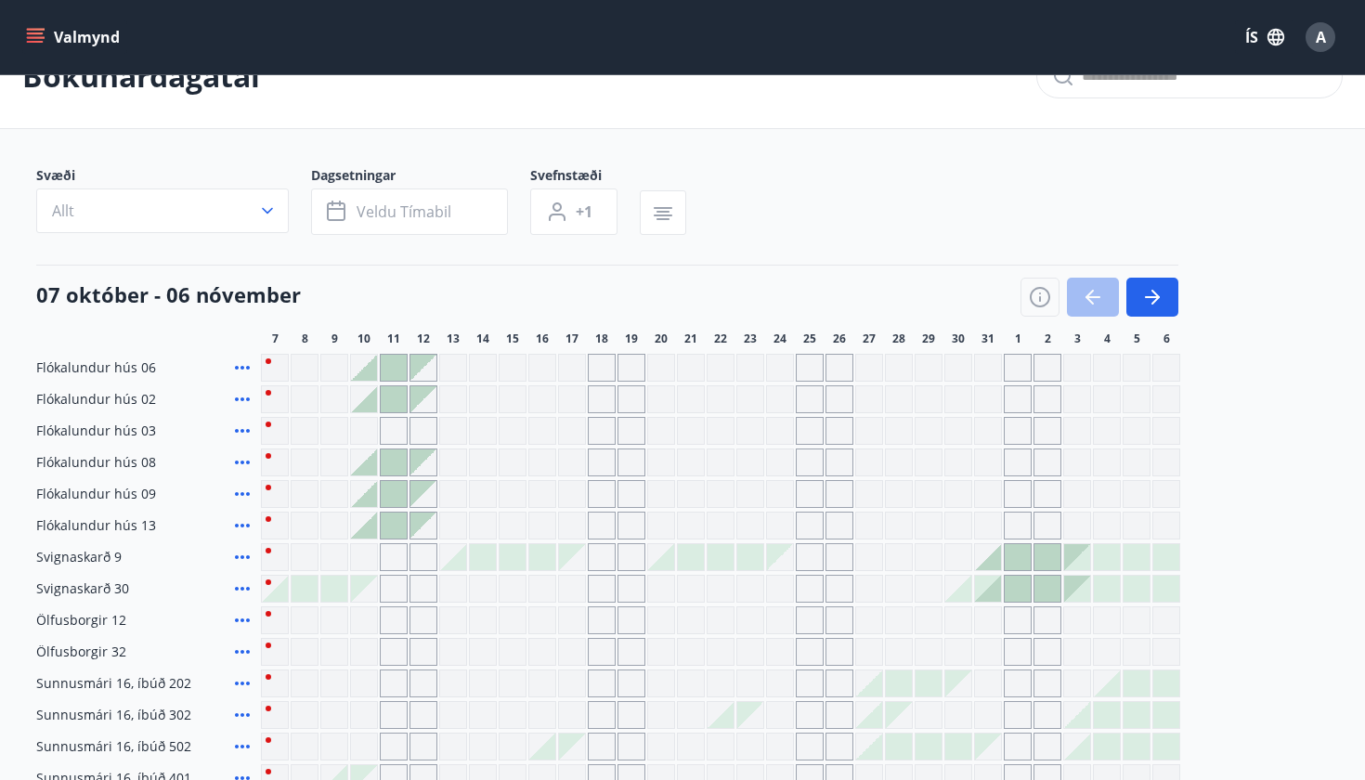
scroll to position [54, 0]
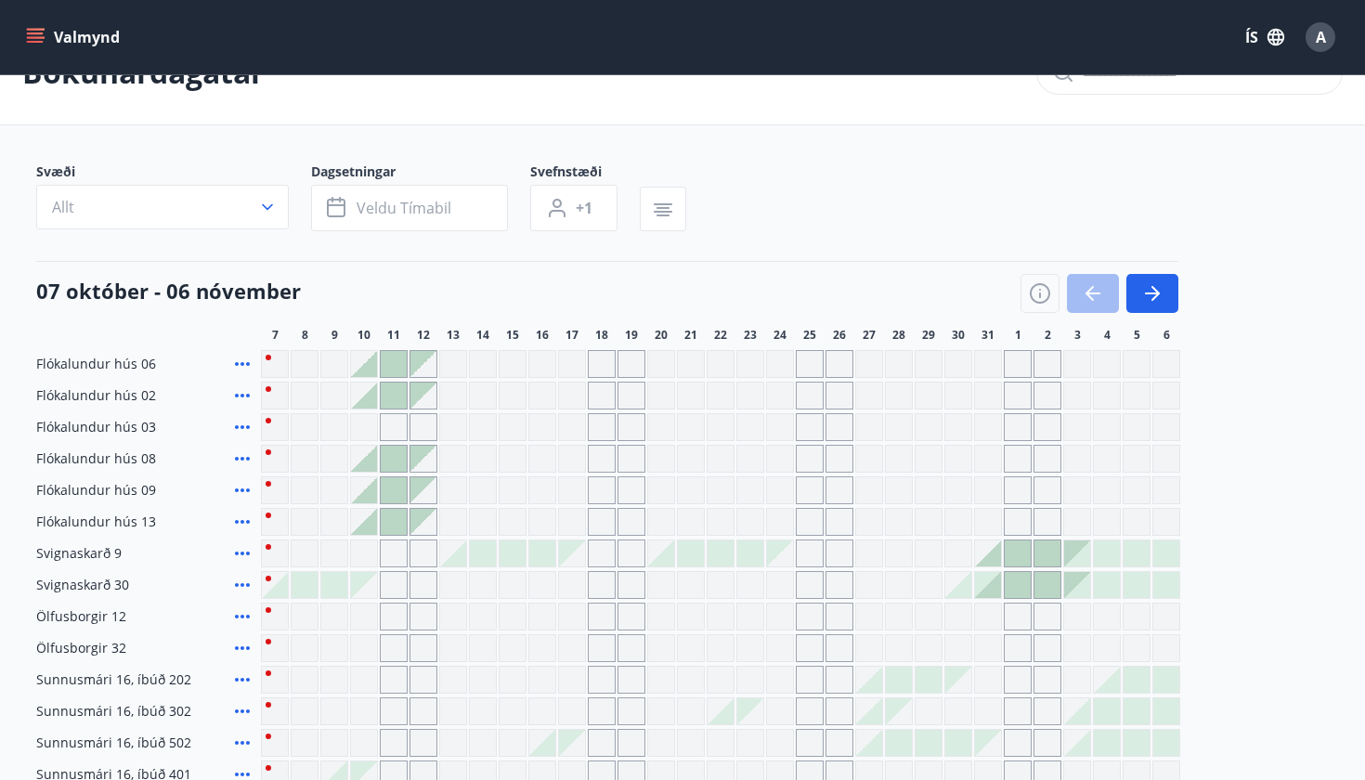
click at [361, 373] on div at bounding box center [364, 364] width 26 height 26
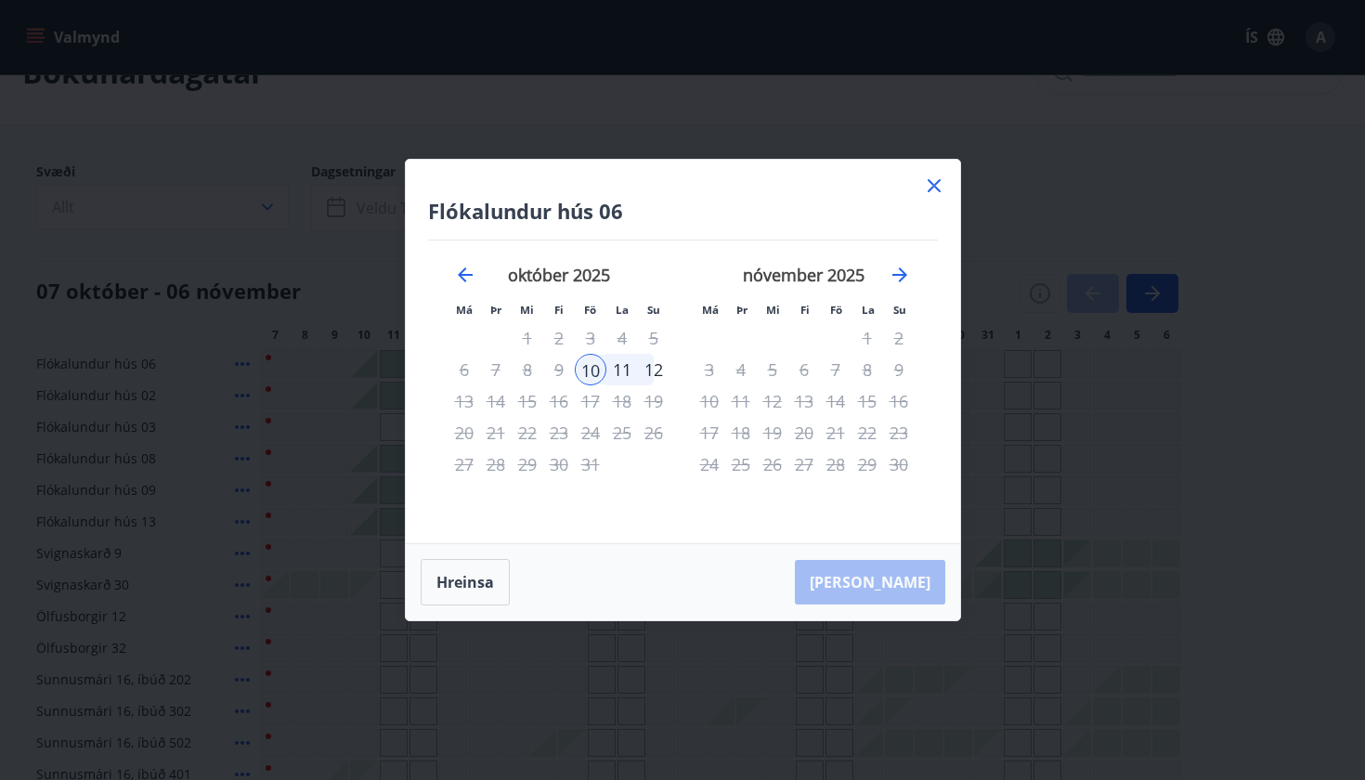
click at [624, 363] on div "11" at bounding box center [623, 370] width 32 height 32
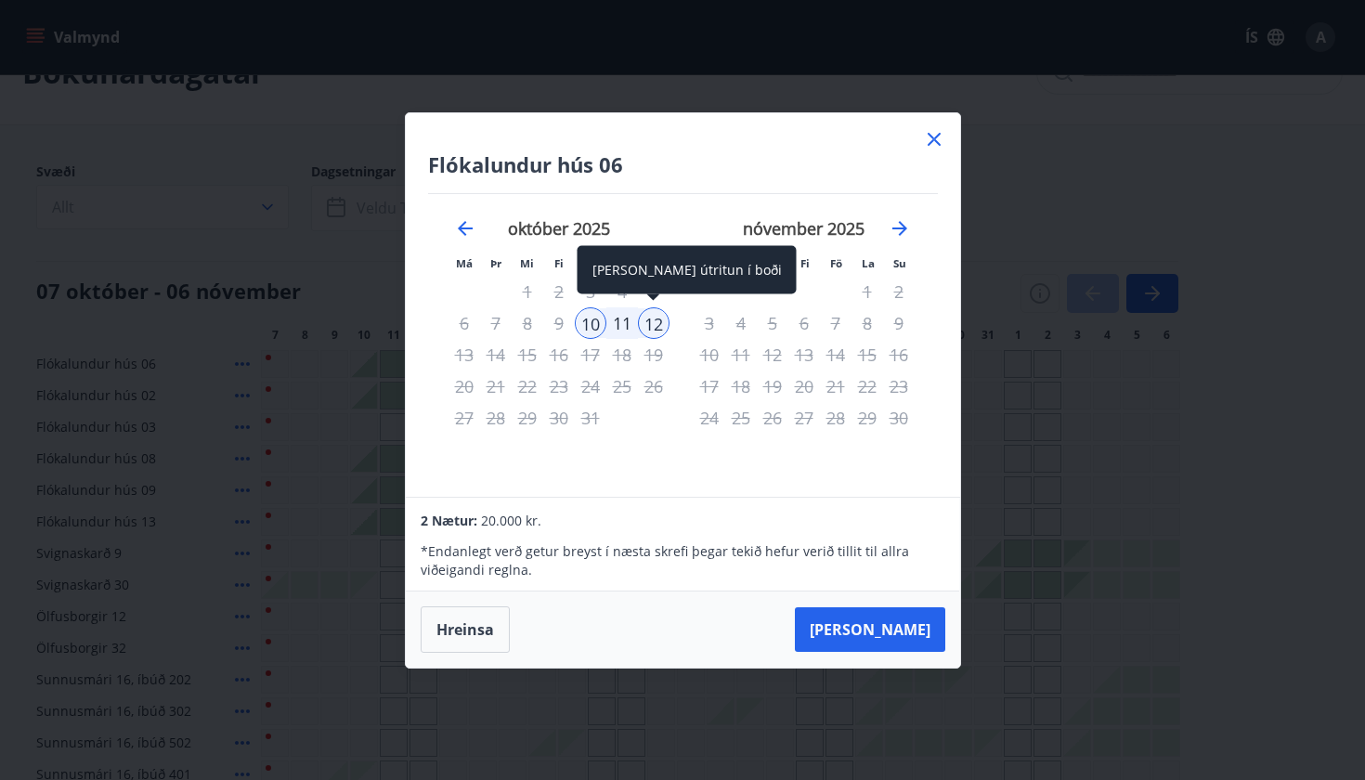
click at [659, 328] on div "12" at bounding box center [654, 323] width 32 height 32
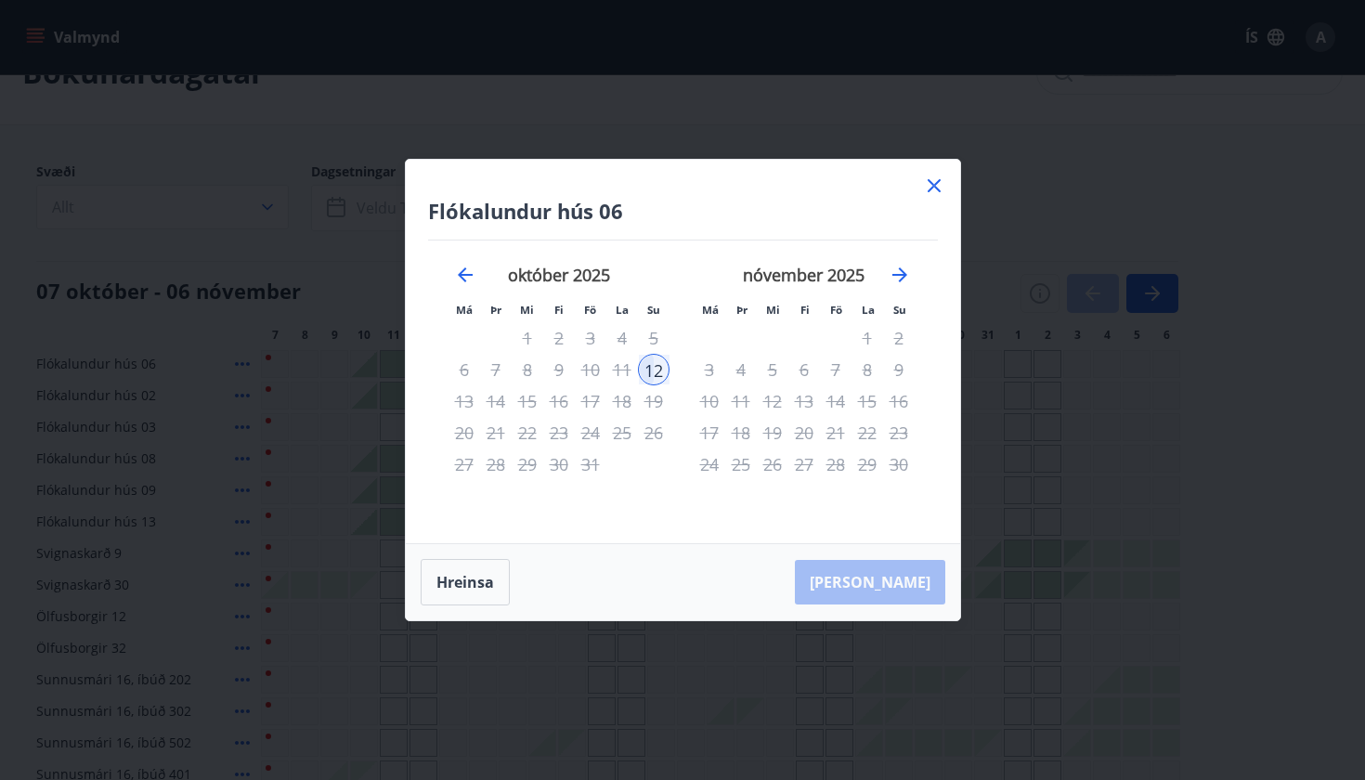
click at [595, 369] on div "10" at bounding box center [591, 370] width 32 height 32
click at [593, 376] on div "10" at bounding box center [591, 370] width 32 height 32
click at [929, 176] on icon at bounding box center [934, 186] width 22 height 22
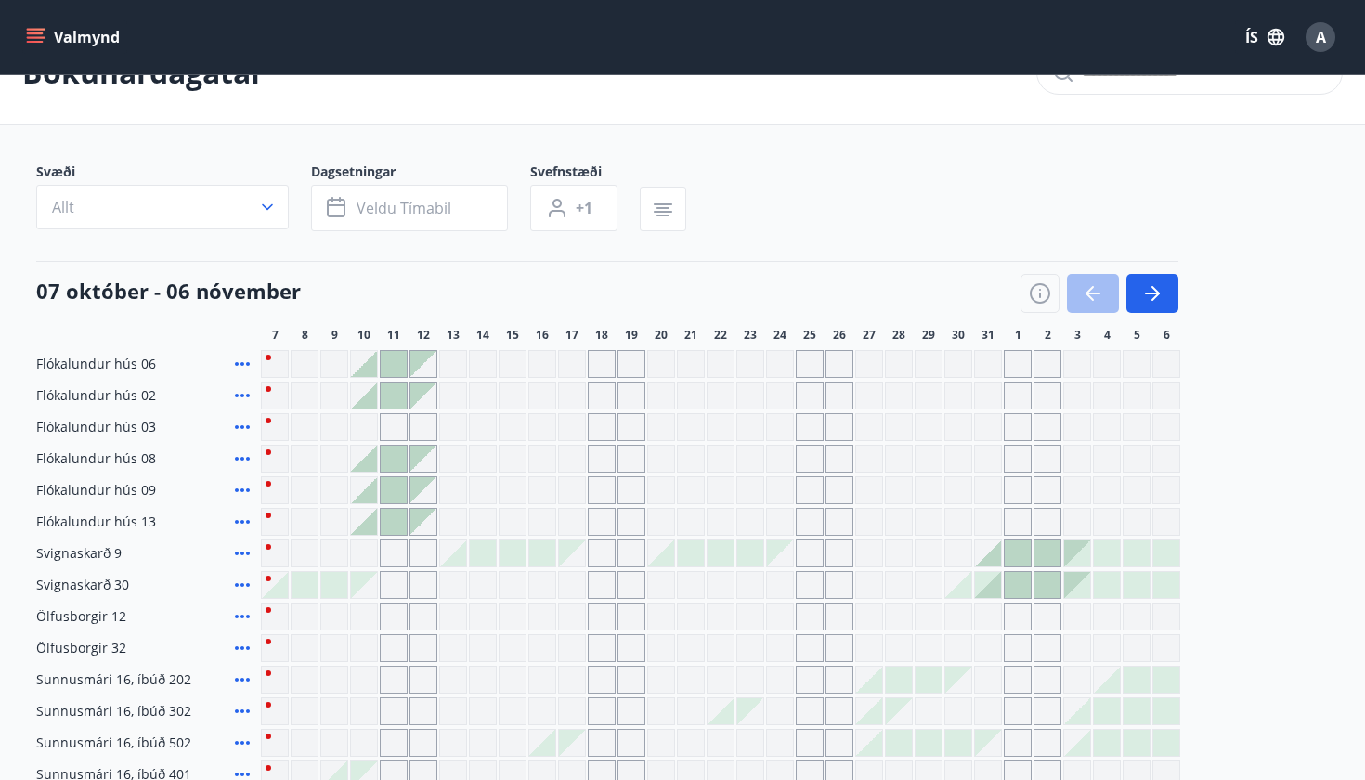
click at [365, 367] on div at bounding box center [364, 364] width 26 height 26
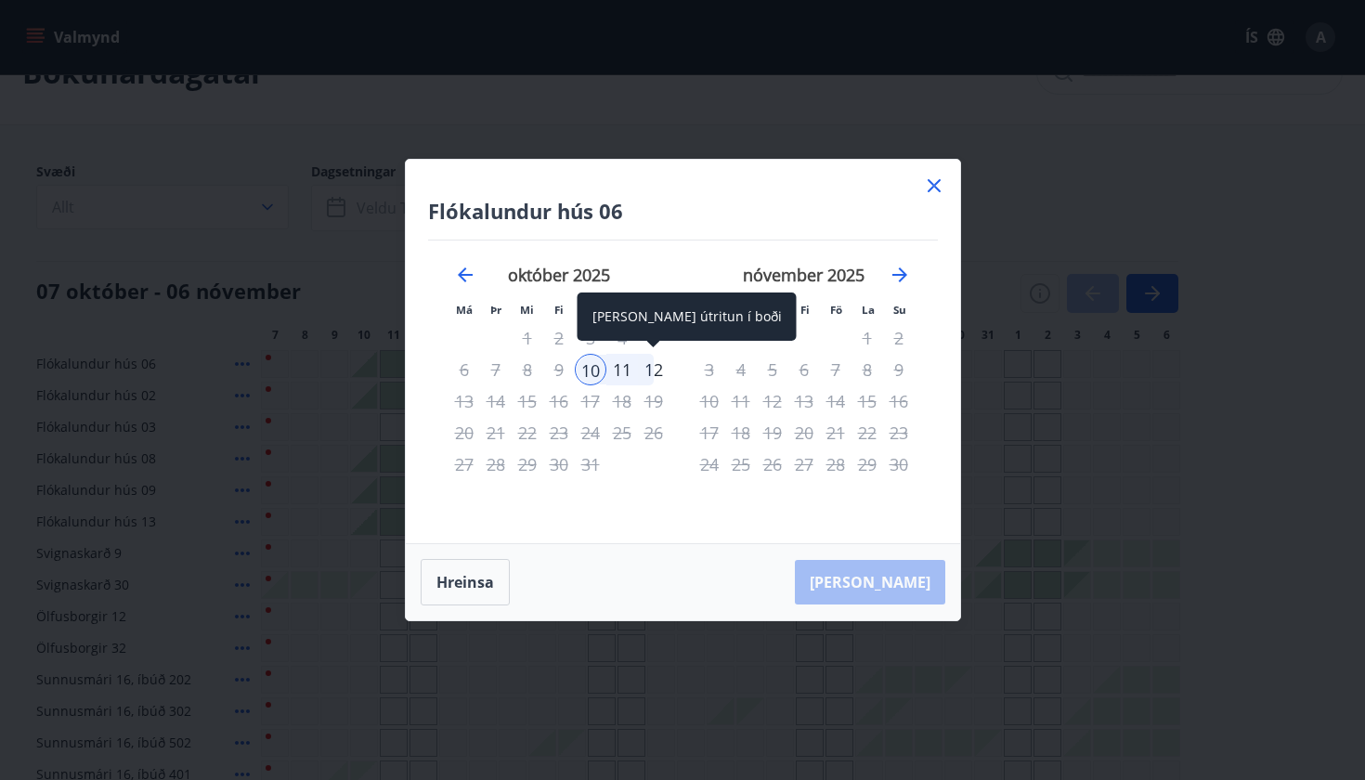
click at [653, 368] on div "12" at bounding box center [654, 370] width 32 height 32
